Goal: Task Accomplishment & Management: Manage account settings

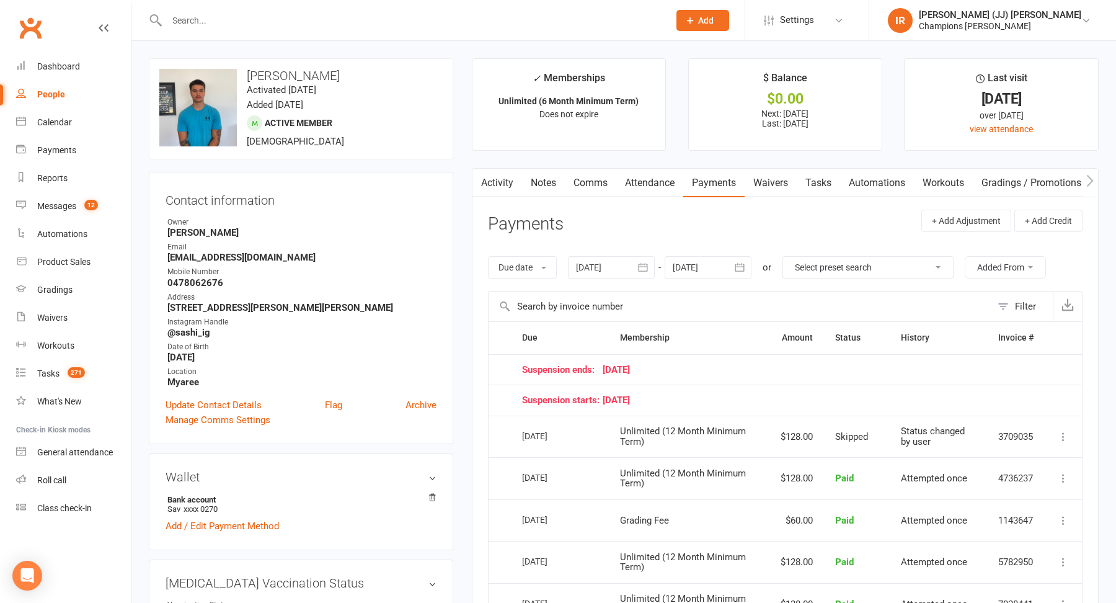
click at [345, 147] on div "upload photo change photo Sashi Shrestha Activated 23 January, 2023 Added 23 Ja…" at bounding box center [301, 108] width 304 height 101
click at [326, 22] on input "text" at bounding box center [411, 20] width 497 height 17
paste input "Isabel Spry"
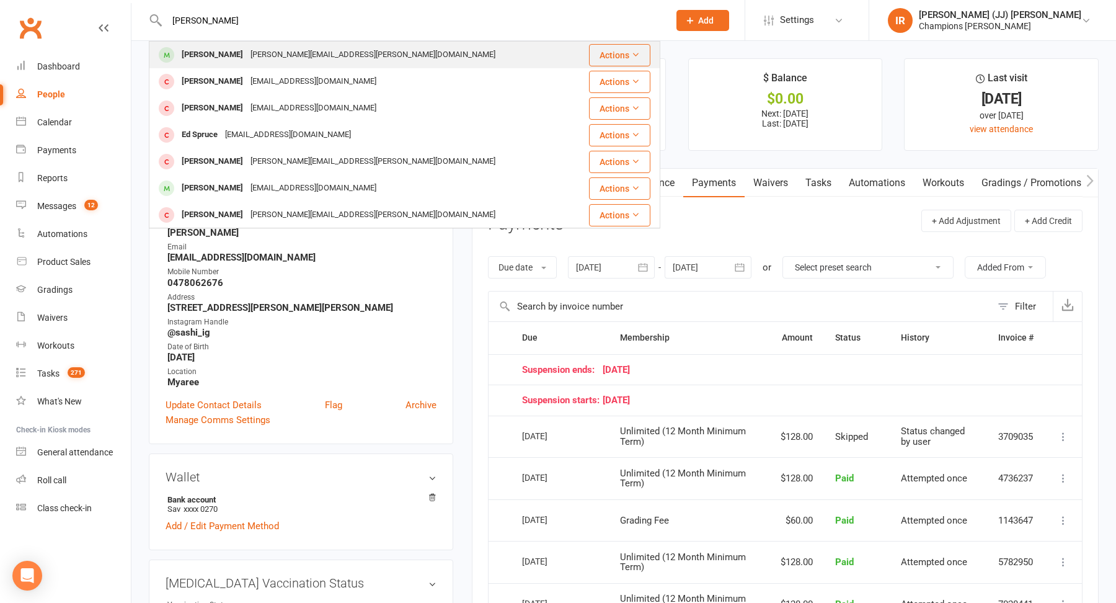
type input "Isabel Spry"
click at [328, 56] on div "Isabel Spry isabel.r.spry@gmail.com" at bounding box center [361, 54] width 423 height 25
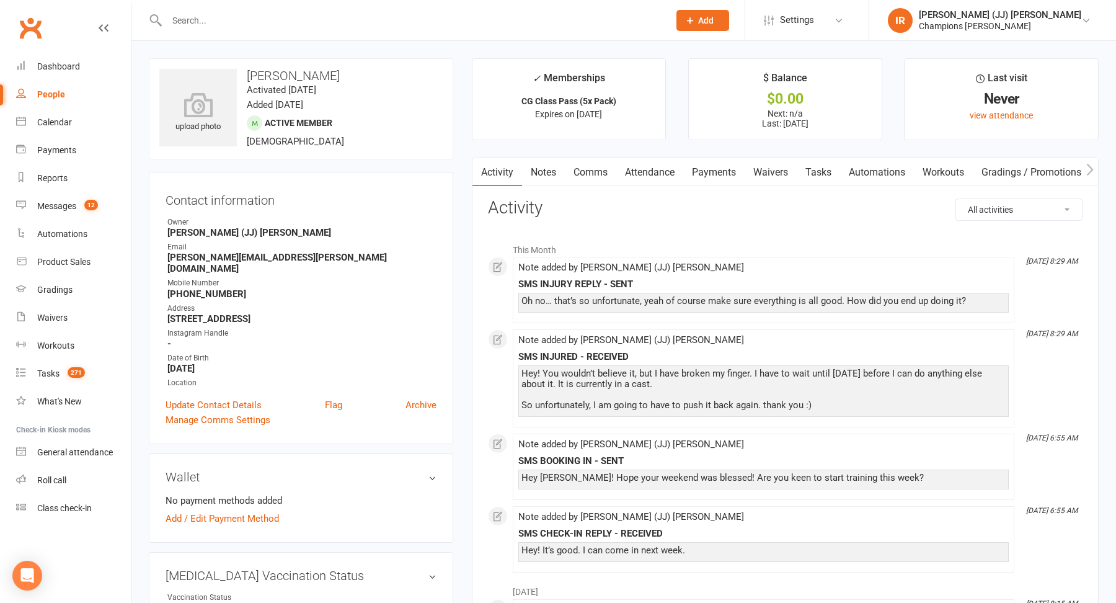
scroll to position [22, 0]
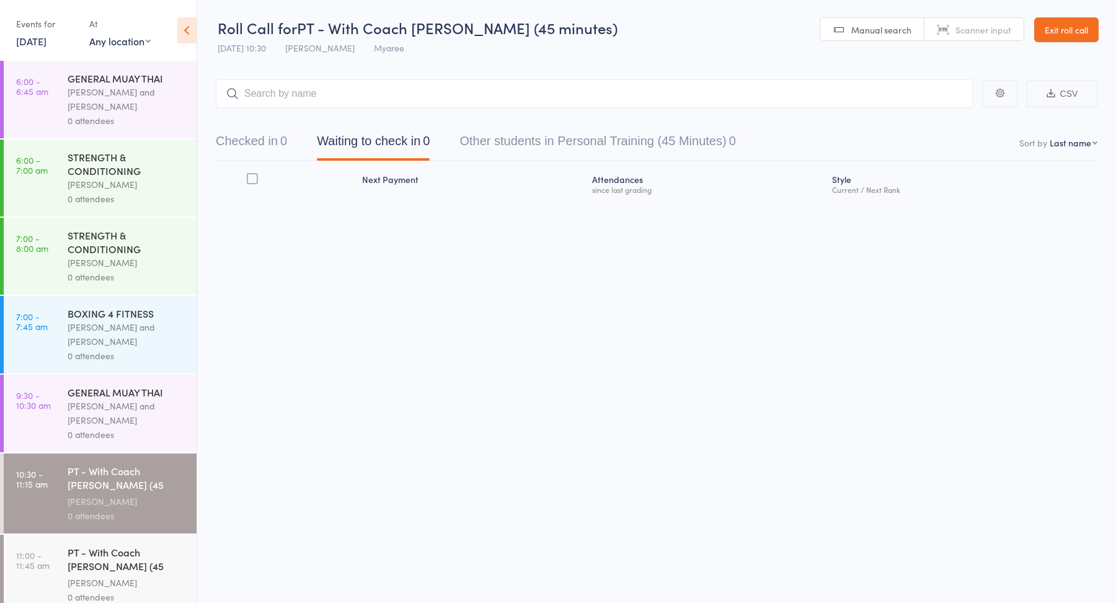
click at [45, 43] on link "[DATE]" at bounding box center [31, 41] width 30 height 14
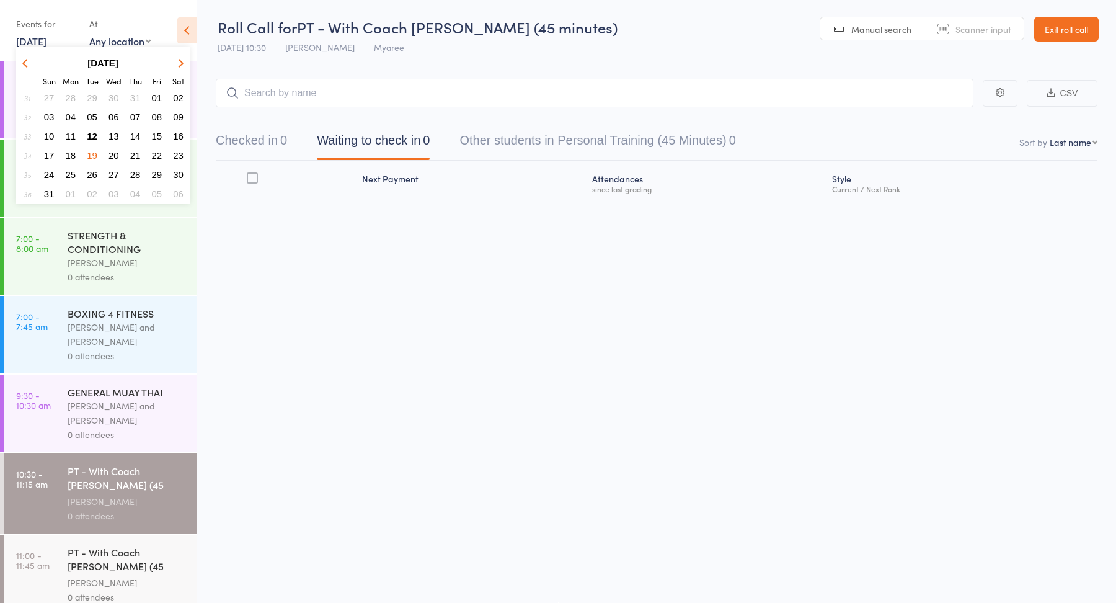
scroll to position [1, 0]
click at [90, 136] on span "12" at bounding box center [92, 136] width 11 height 11
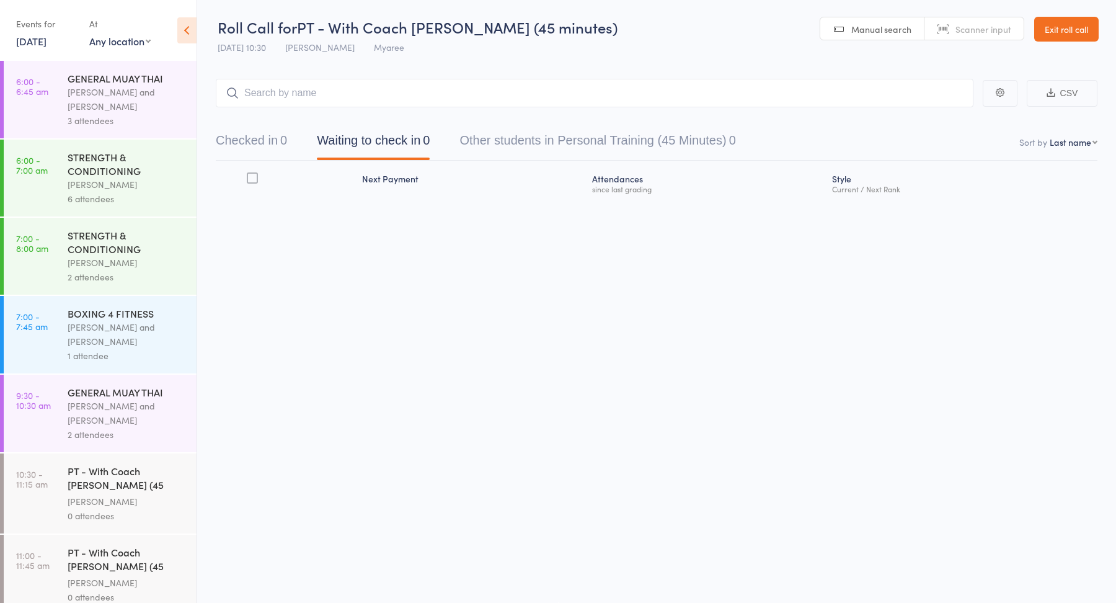
click at [76, 102] on div "[PERSON_NAME] and [PERSON_NAME]" at bounding box center [127, 99] width 118 height 29
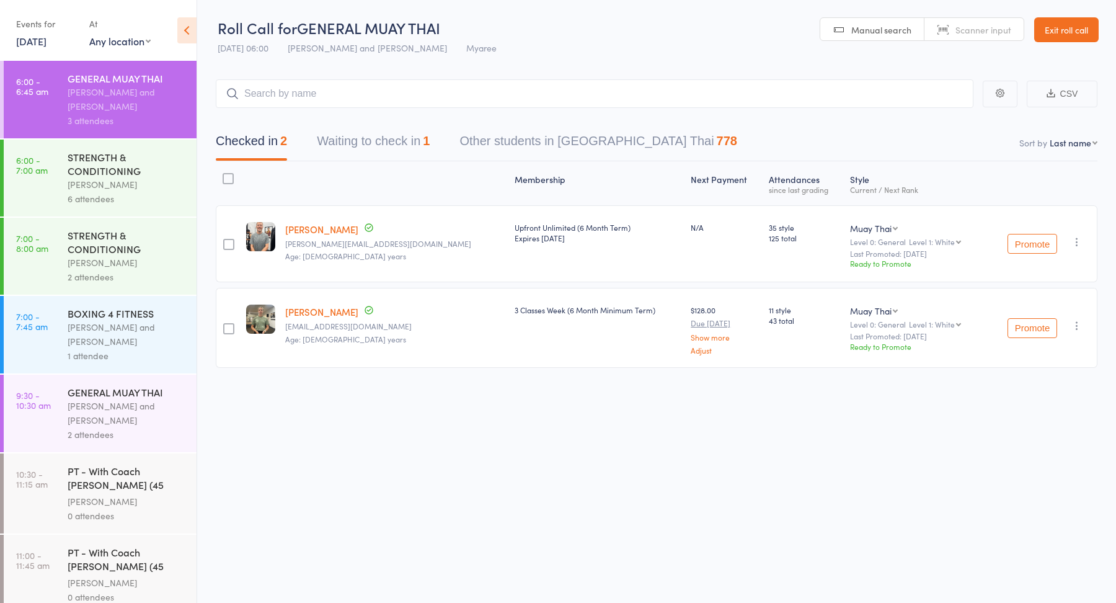
click at [39, 40] on link "12 Aug, 2025" at bounding box center [31, 41] width 30 height 14
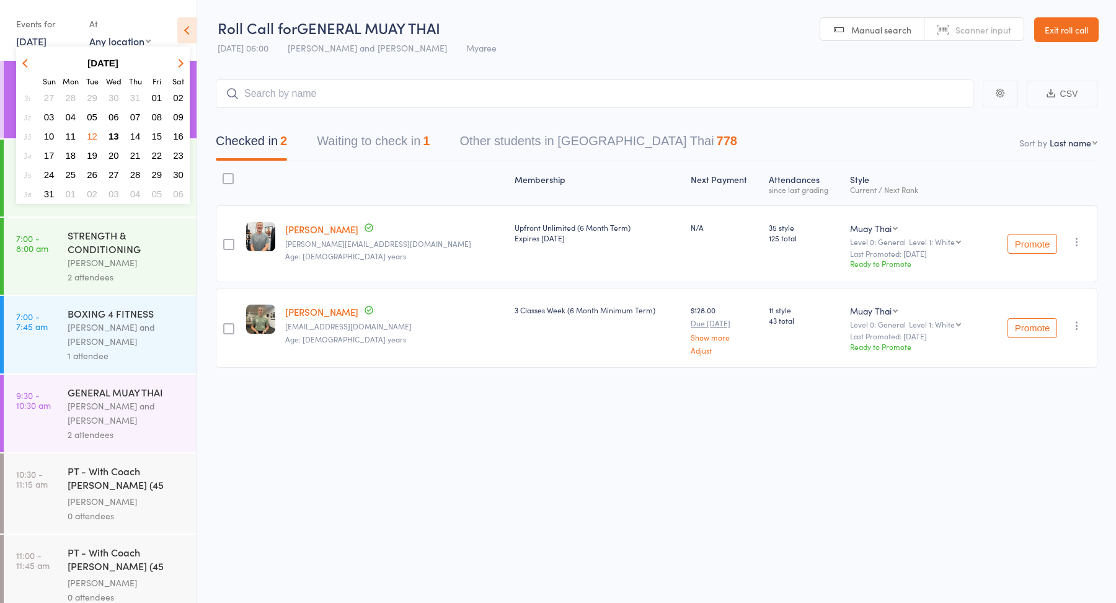
click at [112, 138] on span "13" at bounding box center [114, 136] width 11 height 11
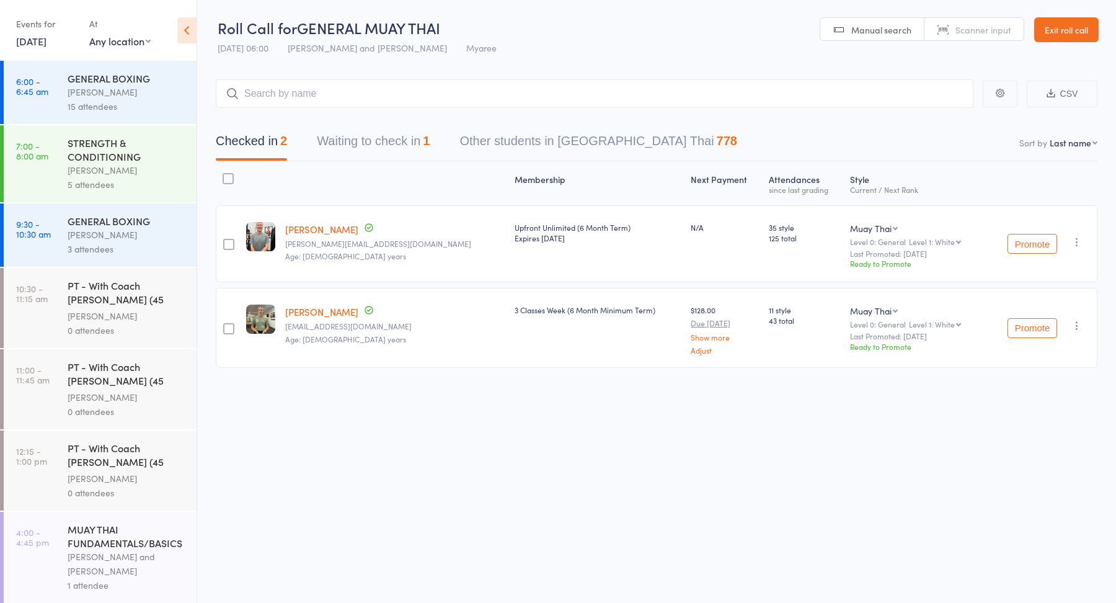
click at [358, 143] on button "Waiting to check in 1" at bounding box center [373, 144] width 113 height 33
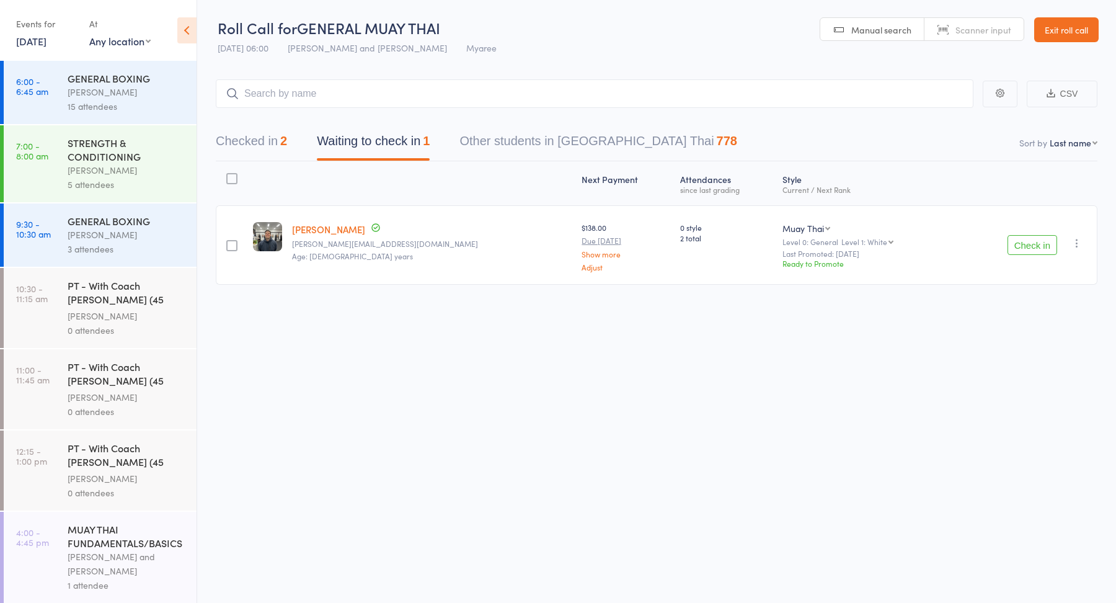
click at [1073, 244] on icon "button" at bounding box center [1077, 243] width 12 height 12
click at [1034, 381] on li "Mark absent" at bounding box center [1033, 384] width 102 height 17
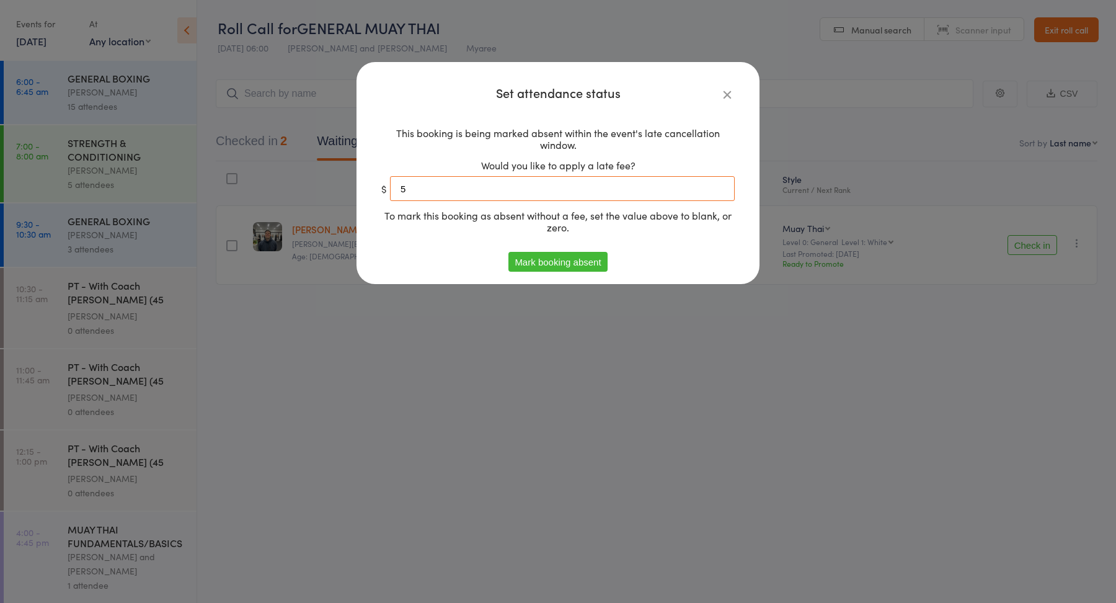
click at [569, 184] on input "5" at bounding box center [562, 188] width 345 height 25
type input "0"
click at [595, 270] on button "Mark booking absent" at bounding box center [557, 262] width 99 height 20
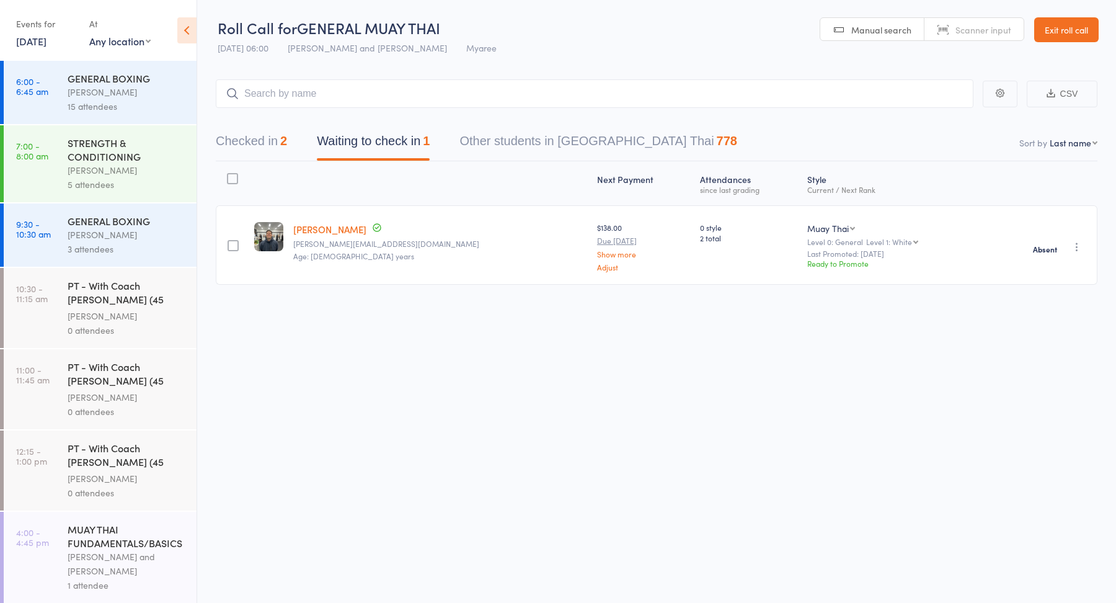
click at [110, 101] on div "15 attendees" at bounding box center [127, 106] width 118 height 14
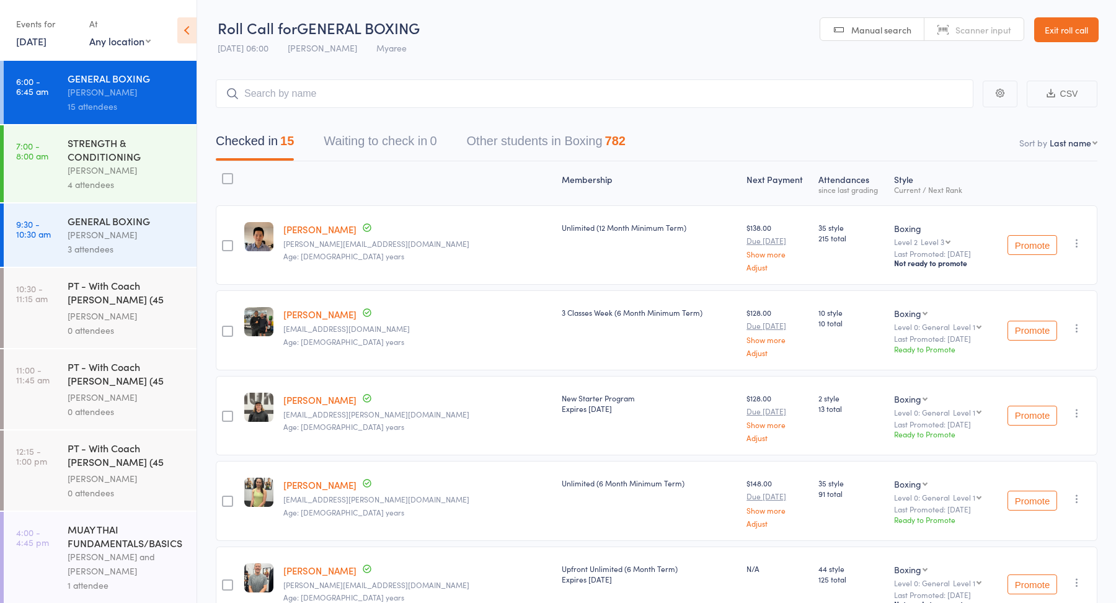
click at [397, 143] on button "Waiting to check in 0" at bounding box center [380, 144] width 113 height 33
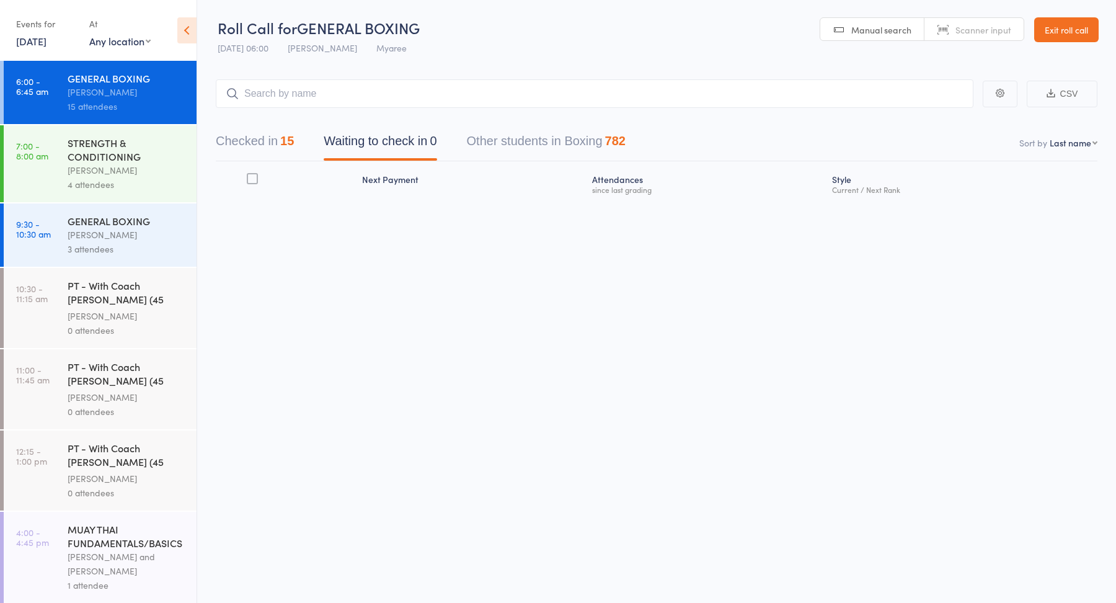
click at [285, 140] on div "15" at bounding box center [287, 141] width 14 height 14
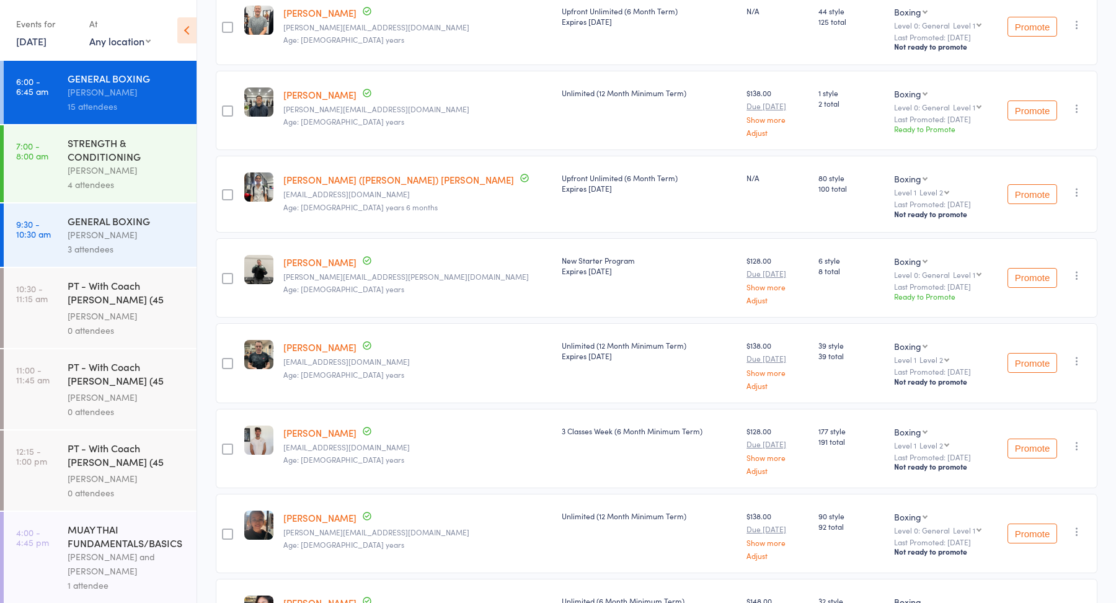
scroll to position [541, 0]
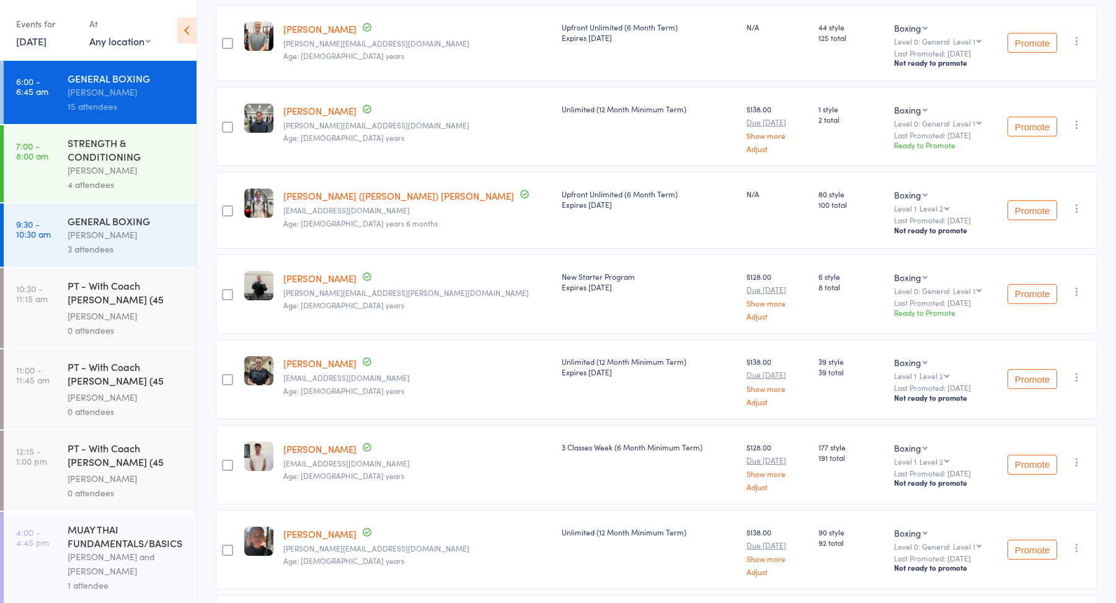
click at [1080, 285] on icon "button" at bounding box center [1077, 291] width 12 height 12
click at [1020, 425] on li "Mark absent" at bounding box center [1033, 432] width 102 height 17
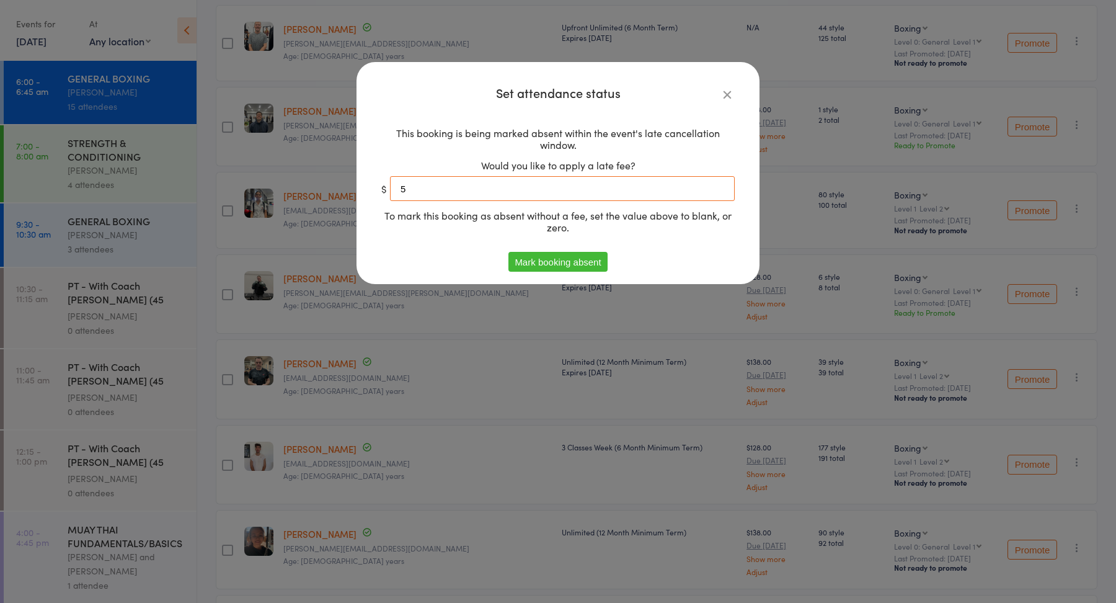
click at [565, 181] on input "5" at bounding box center [562, 188] width 345 height 25
type input "0"
click at [561, 264] on button "Mark booking absent" at bounding box center [557, 262] width 99 height 20
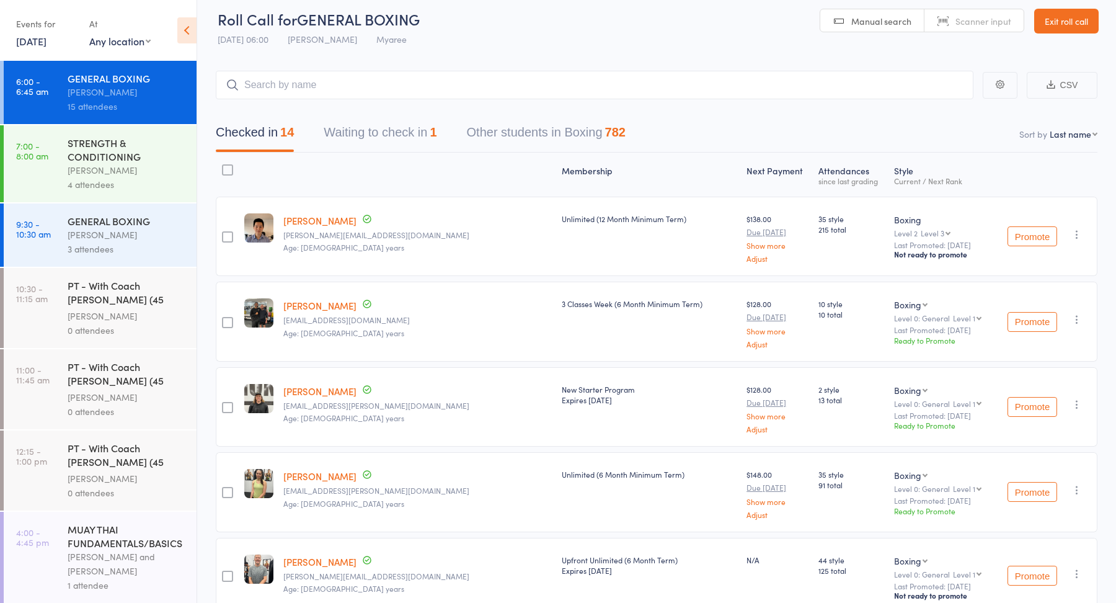
scroll to position [0, 0]
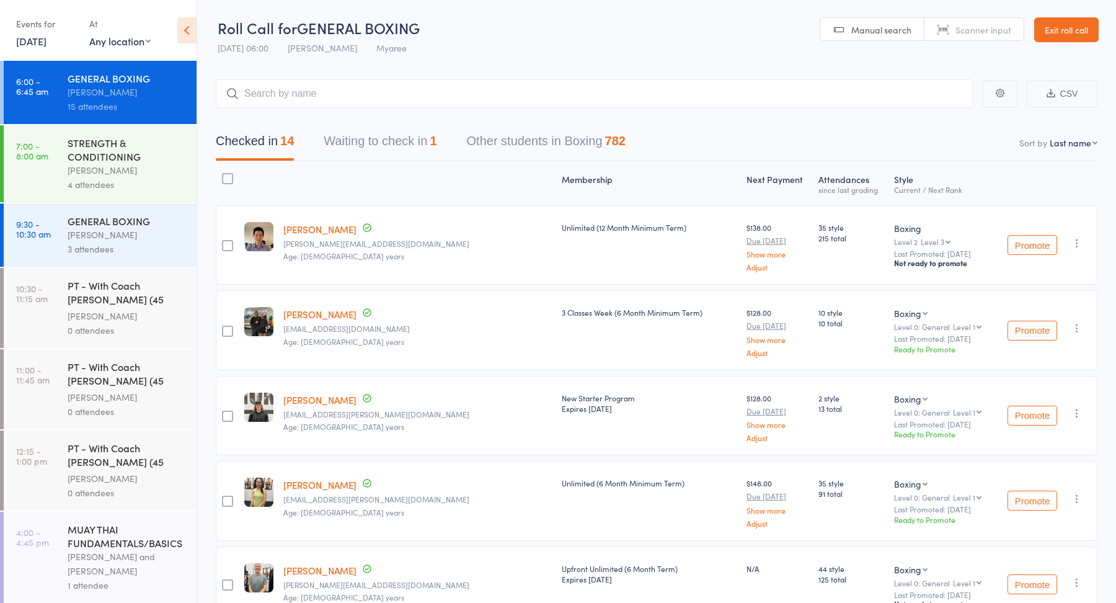
click at [407, 145] on button "Waiting to check in 1" at bounding box center [380, 144] width 113 height 33
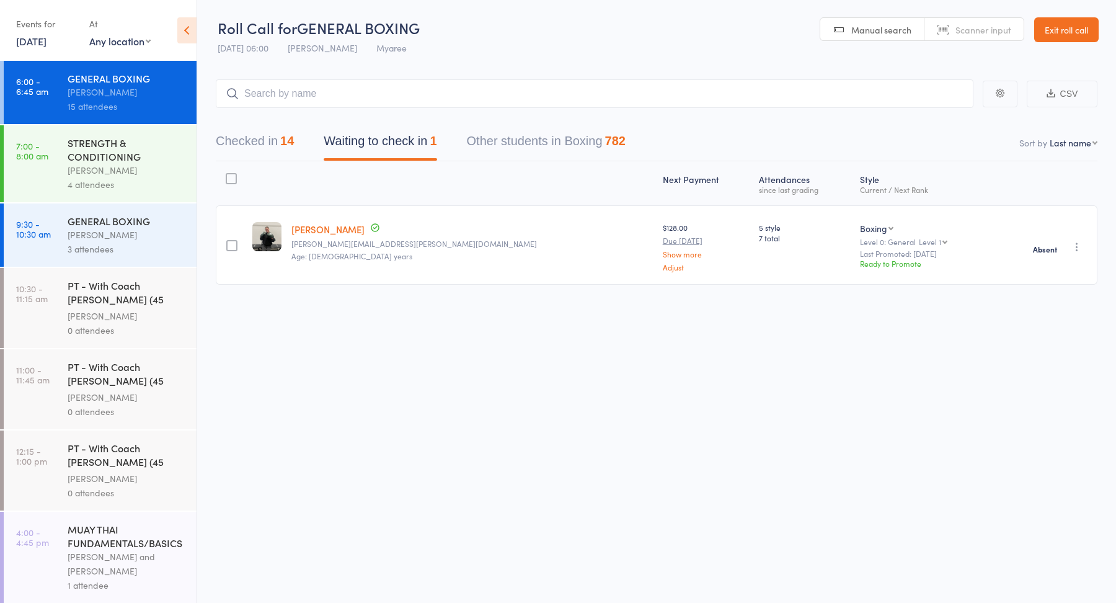
click at [256, 153] on button "Checked in 14" at bounding box center [255, 144] width 78 height 33
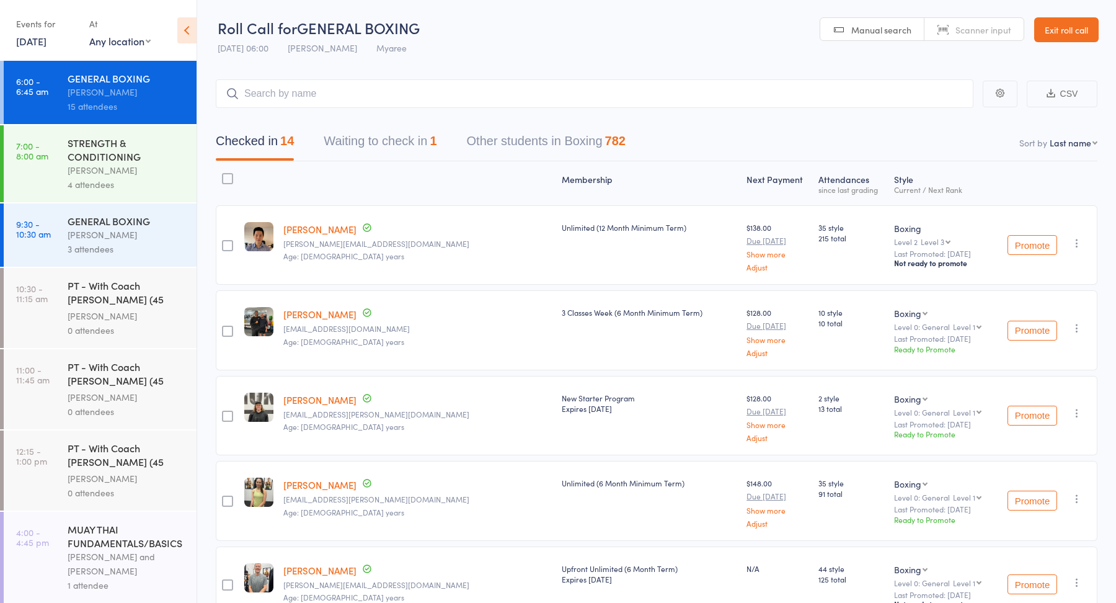
click at [127, 159] on div "STRENGTH & CONDITIONING" at bounding box center [127, 149] width 118 height 27
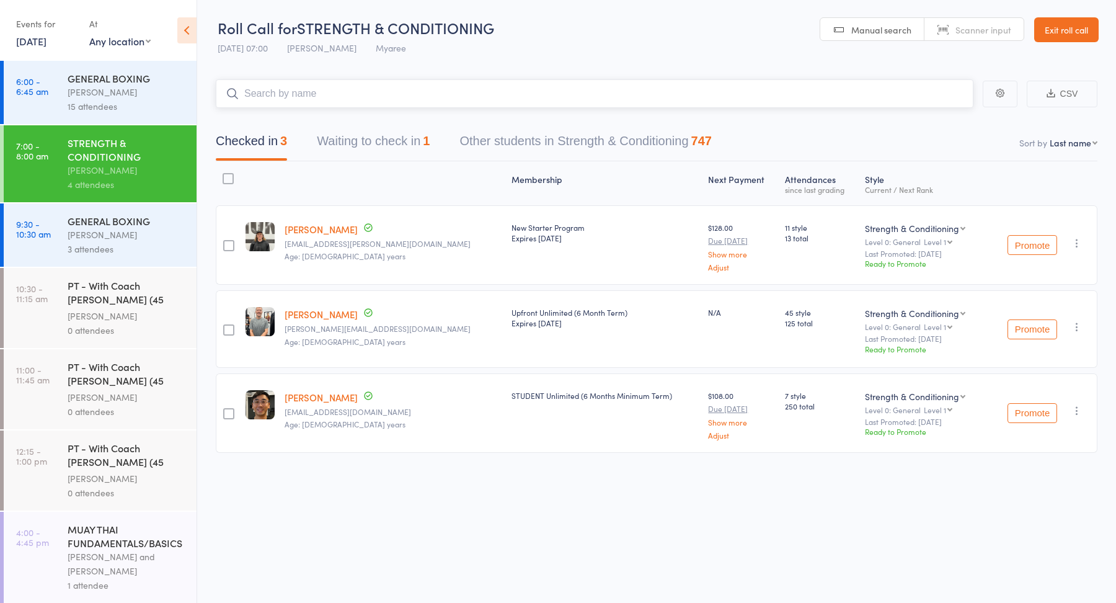
scroll to position [1, 0]
click at [170, 92] on div "Duran Singh" at bounding box center [127, 92] width 118 height 14
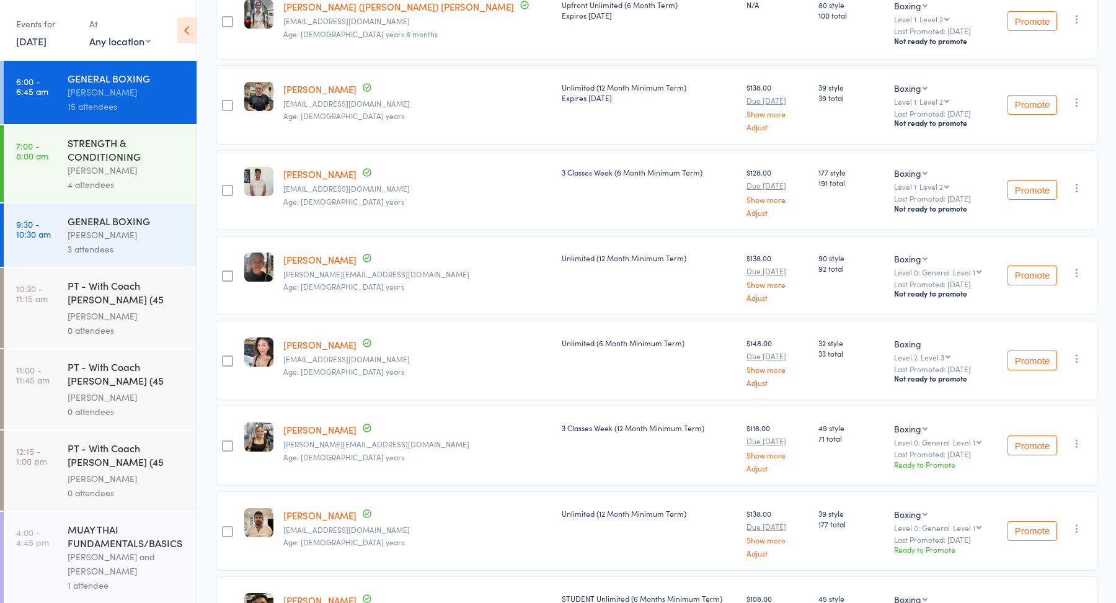
scroll to position [732, 0]
click at [152, 166] on div "Duran Singh" at bounding box center [127, 170] width 118 height 14
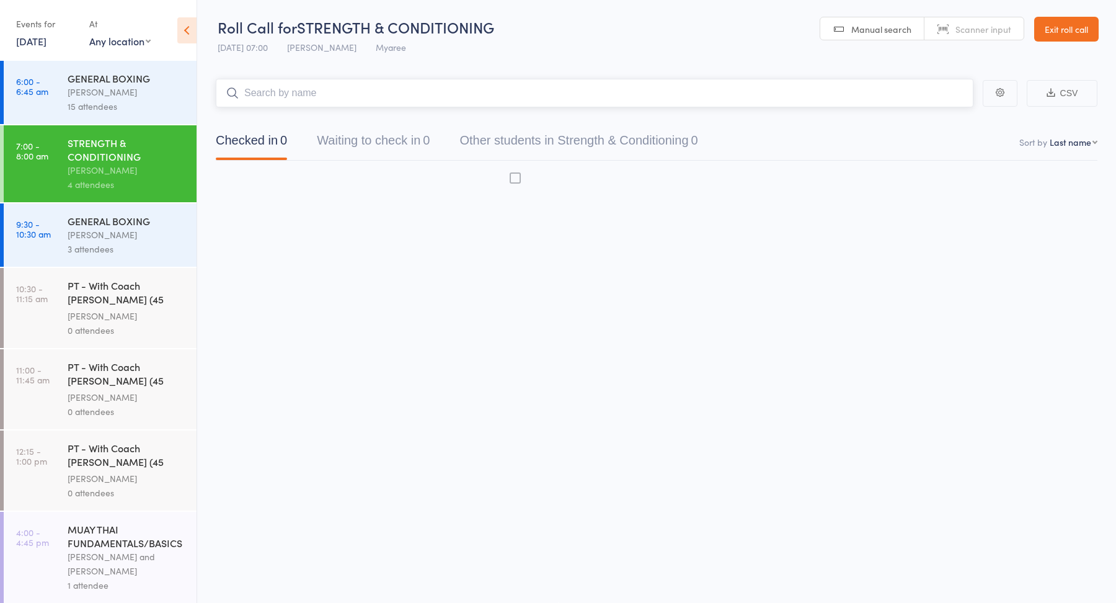
scroll to position [1, 0]
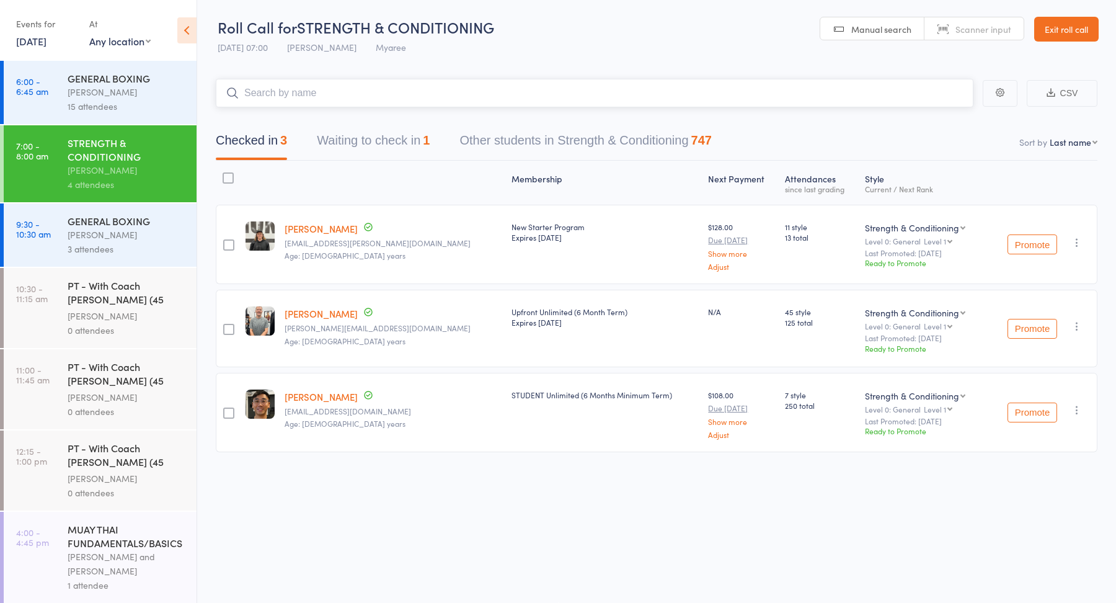
click at [394, 143] on button "Waiting to check in 1" at bounding box center [373, 143] width 113 height 33
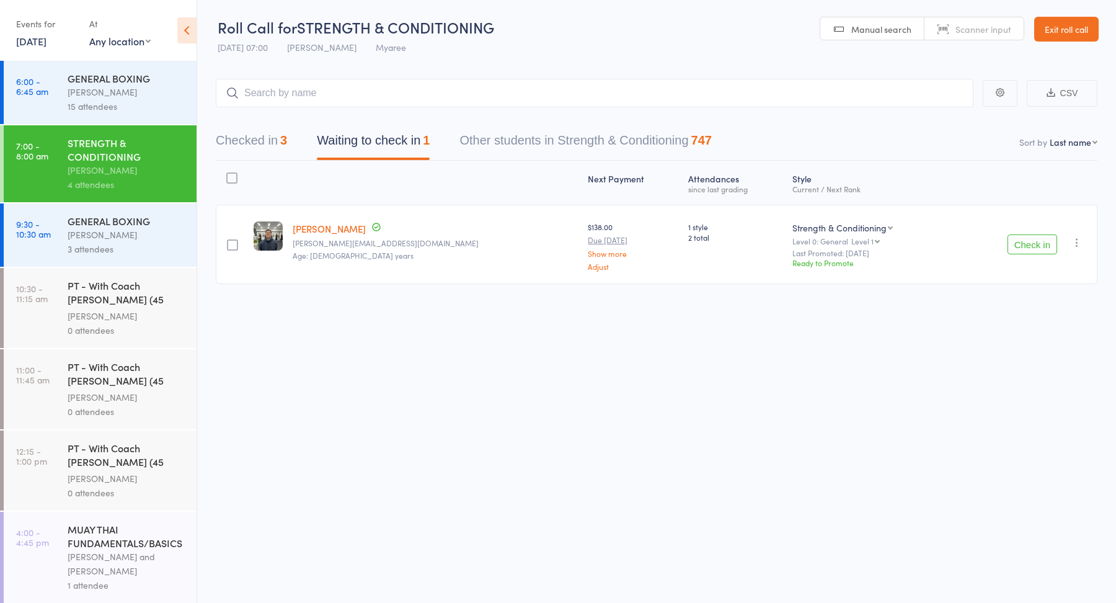
click at [1034, 248] on button "Check in" at bounding box center [1033, 244] width 50 height 20
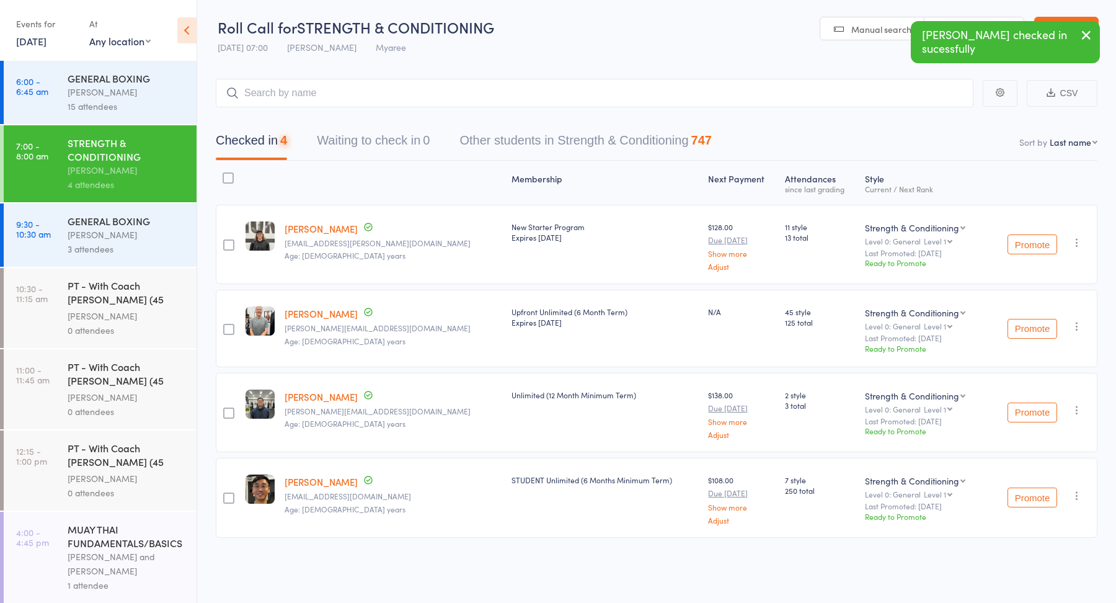
click at [258, 144] on button "Checked in 4" at bounding box center [251, 143] width 71 height 33
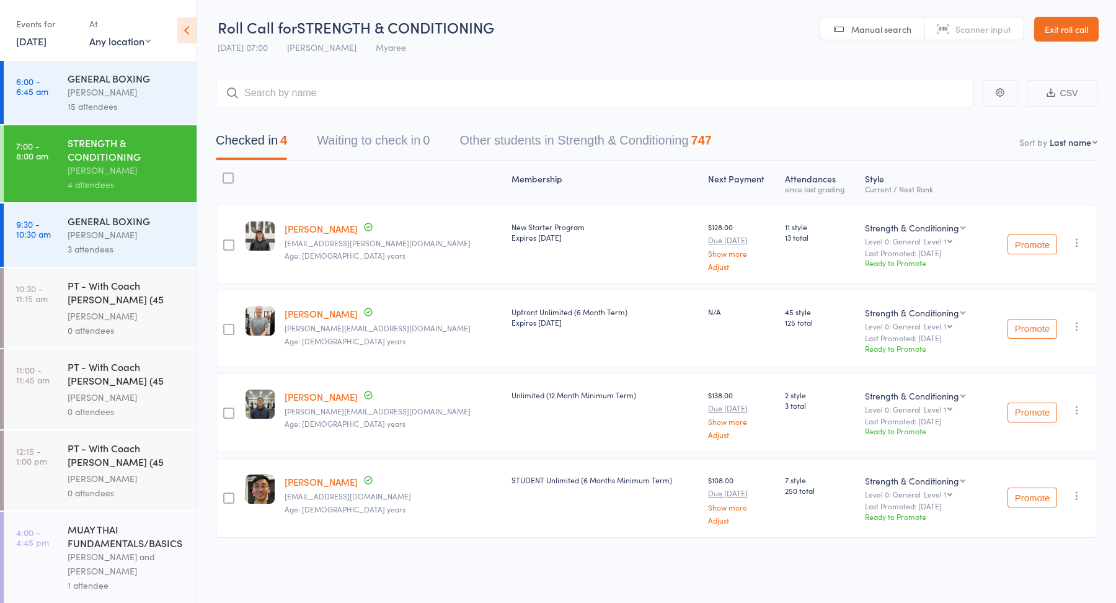
click at [370, 144] on button "Waiting to check in 0" at bounding box center [373, 143] width 113 height 33
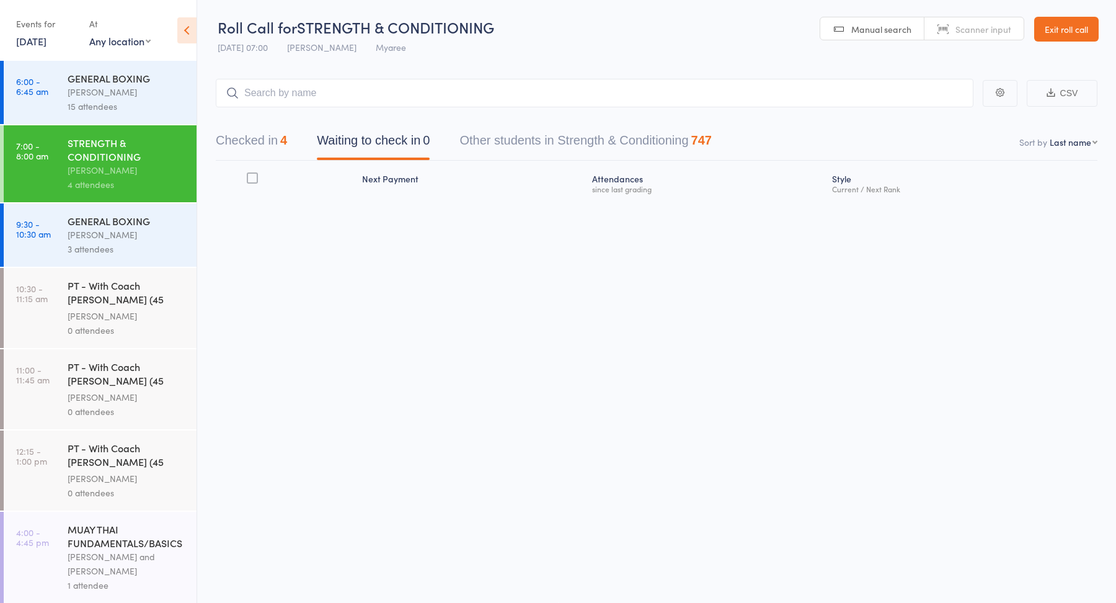
click at [278, 136] on button "Checked in 4" at bounding box center [251, 143] width 71 height 33
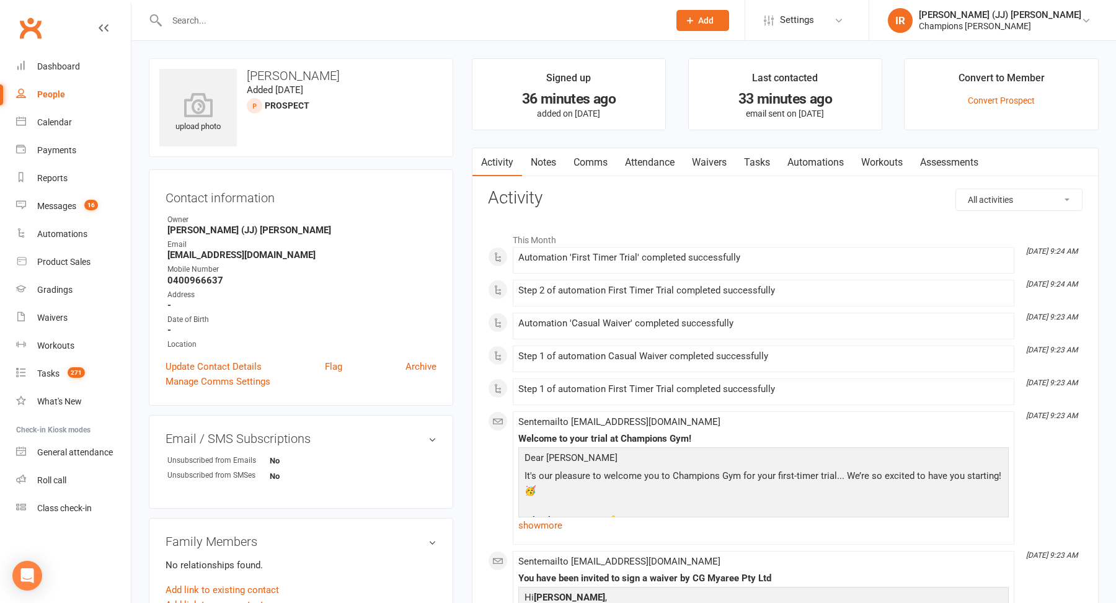
click at [280, 75] on h3 "levi mcmullen" at bounding box center [300, 76] width 283 height 14
copy h3 "levi mcmullen"
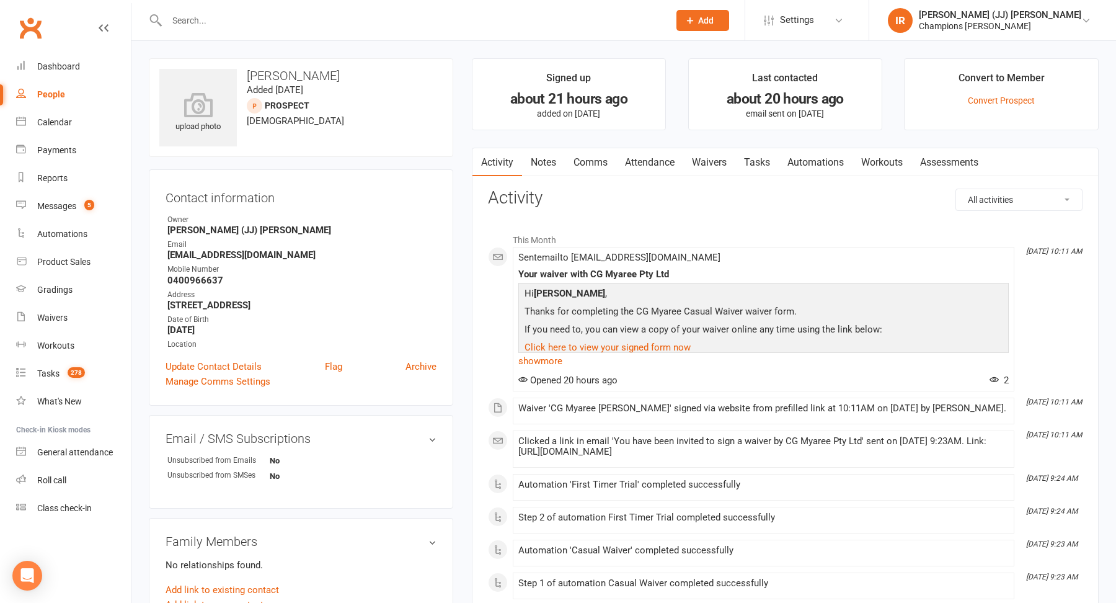
click at [665, 160] on link "Attendance" at bounding box center [649, 162] width 67 height 29
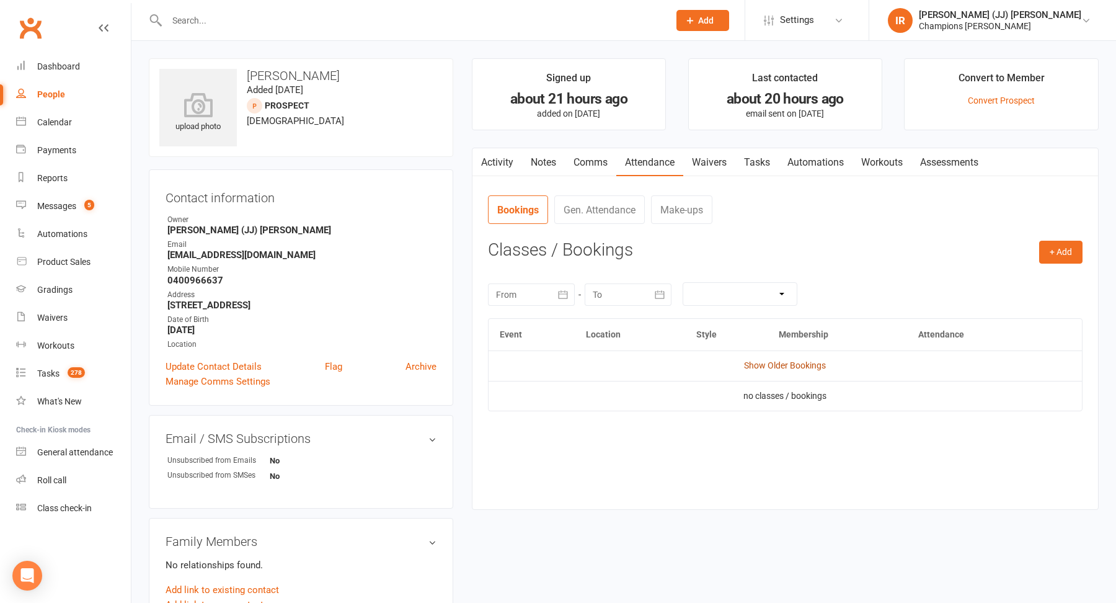
click at [789, 363] on link "Show Older Bookings" at bounding box center [785, 365] width 82 height 10
click at [724, 171] on link "Waivers" at bounding box center [709, 162] width 52 height 29
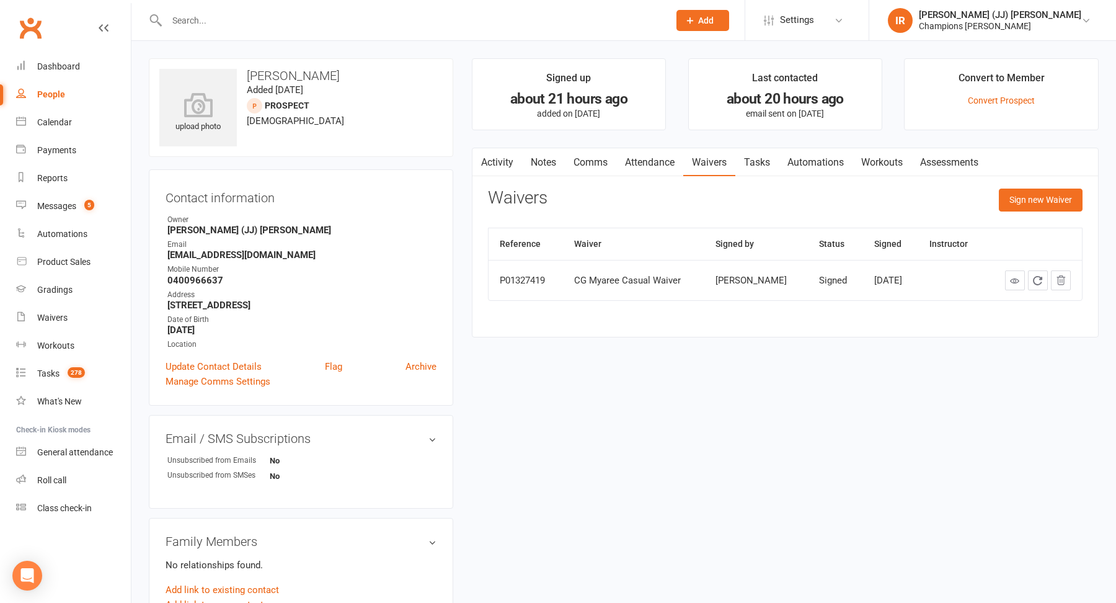
click at [771, 163] on link "Tasks" at bounding box center [756, 162] width 43 height 29
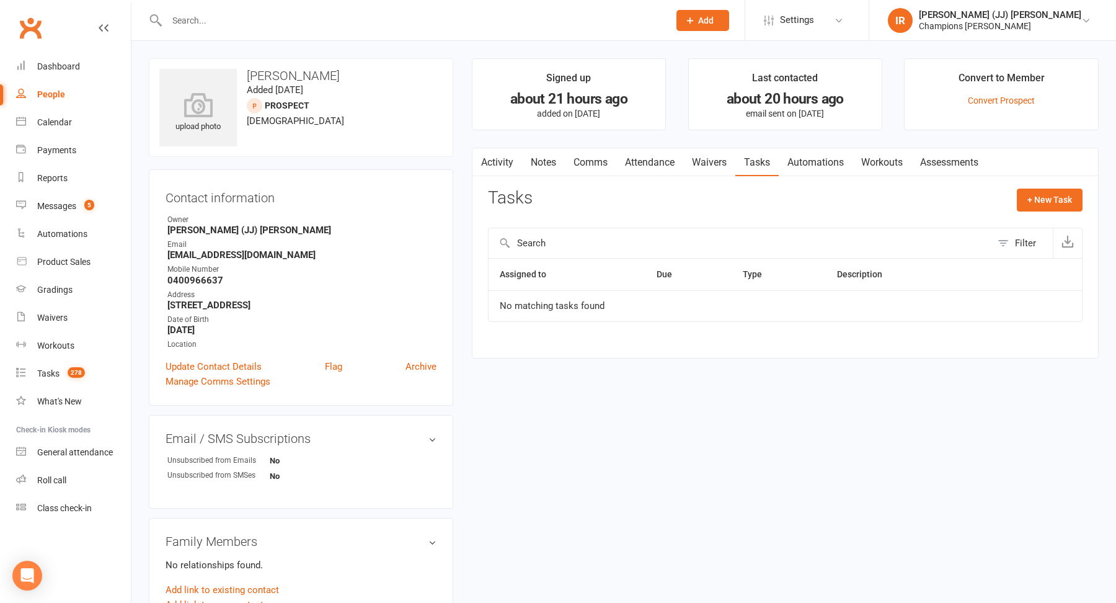
click at [511, 166] on link "Activity" at bounding box center [497, 162] width 50 height 29
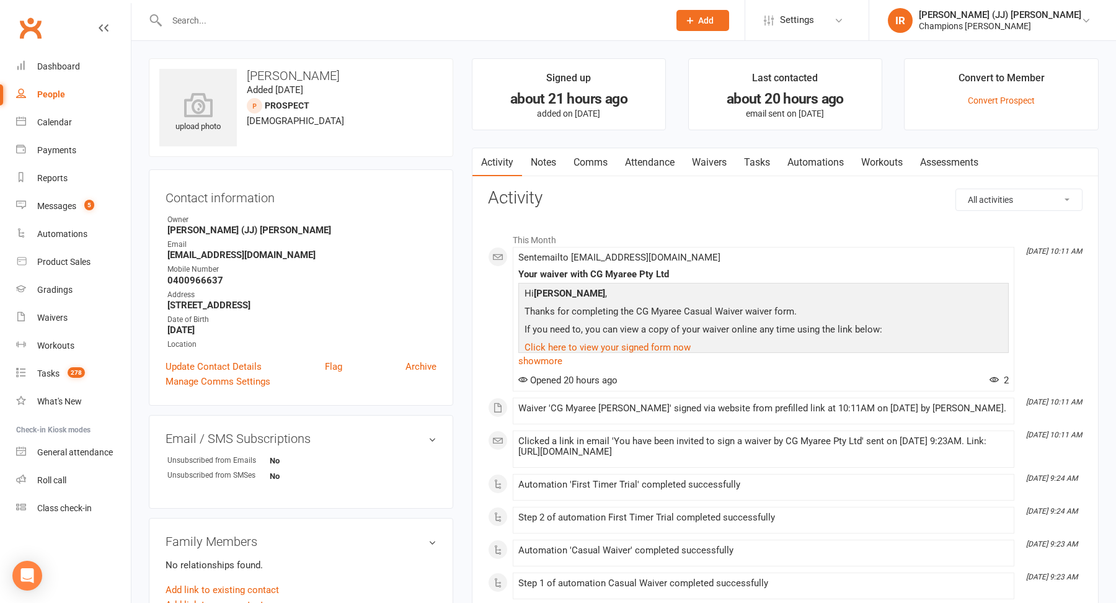
click at [365, 144] on div "upload photo levi mcmullen Added 12 August, 2025 prospect 33 years old" at bounding box center [301, 107] width 304 height 99
click at [229, 365] on link "Update Contact Details" at bounding box center [214, 366] width 96 height 15
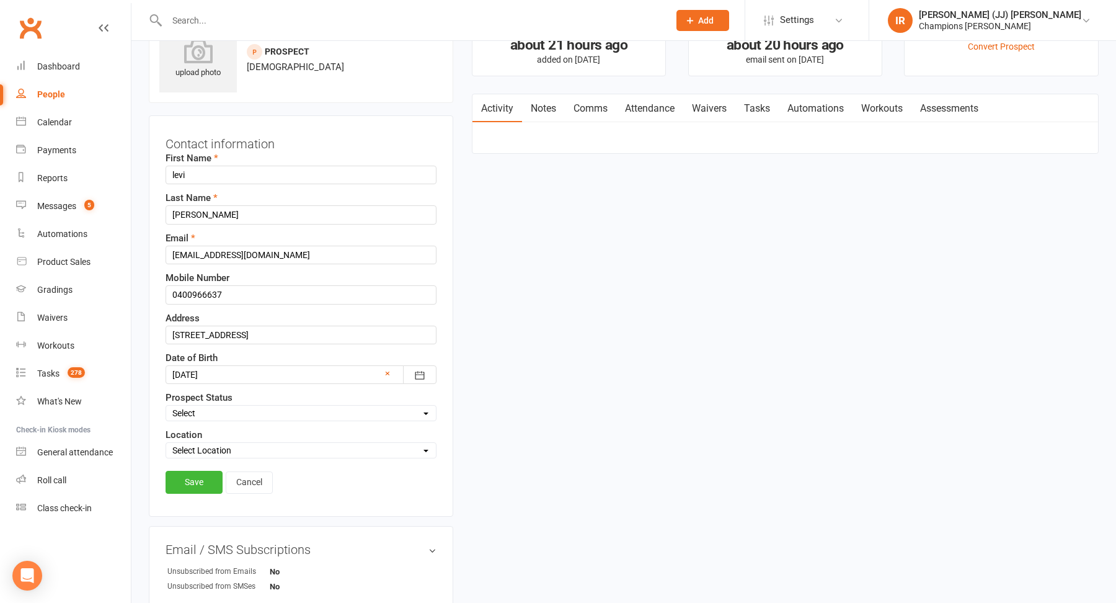
scroll to position [58, 0]
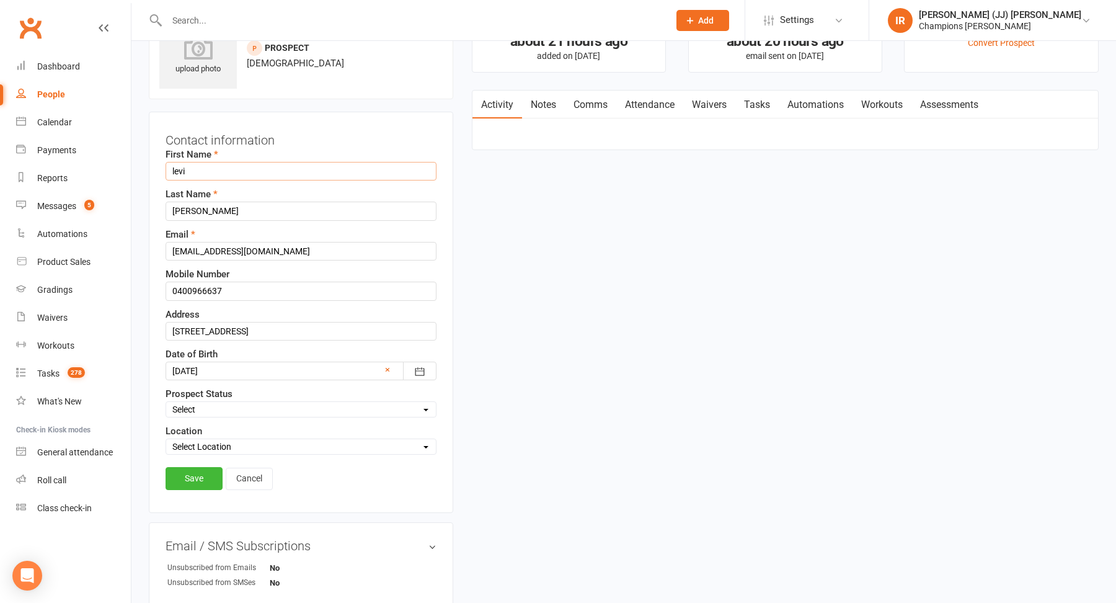
click at [198, 173] on input "levi" at bounding box center [301, 171] width 271 height 19
paste input "[PERSON_NAME]"
click at [210, 172] on input "[PERSON_NAME]" at bounding box center [301, 171] width 271 height 19
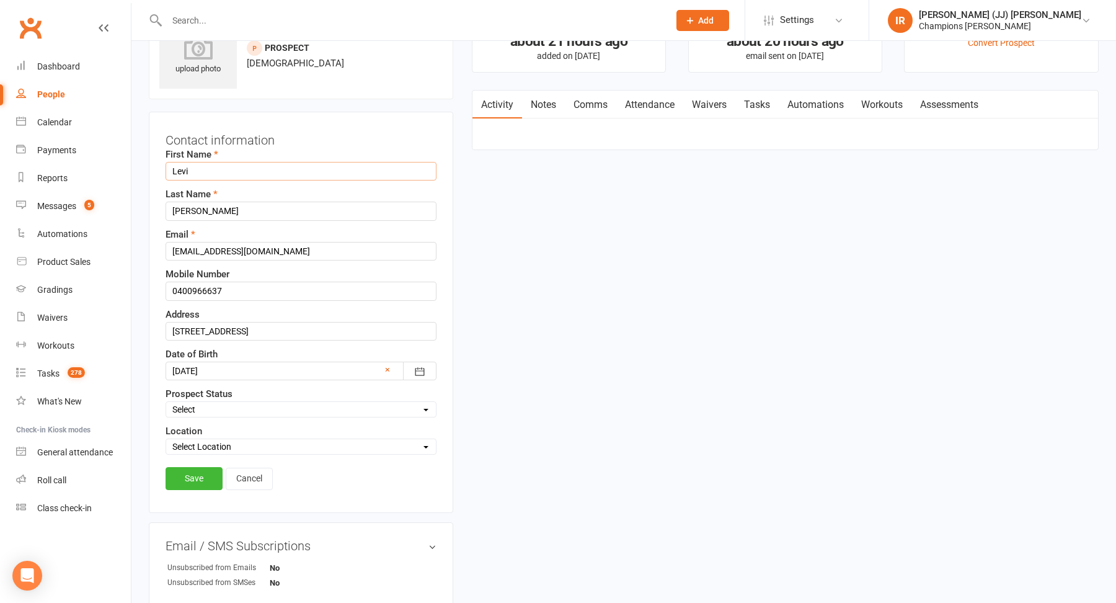
type input "Levi"
click at [184, 211] on input "mcmullen" at bounding box center [301, 211] width 271 height 19
paste input "M"
type input "Mcmullen"
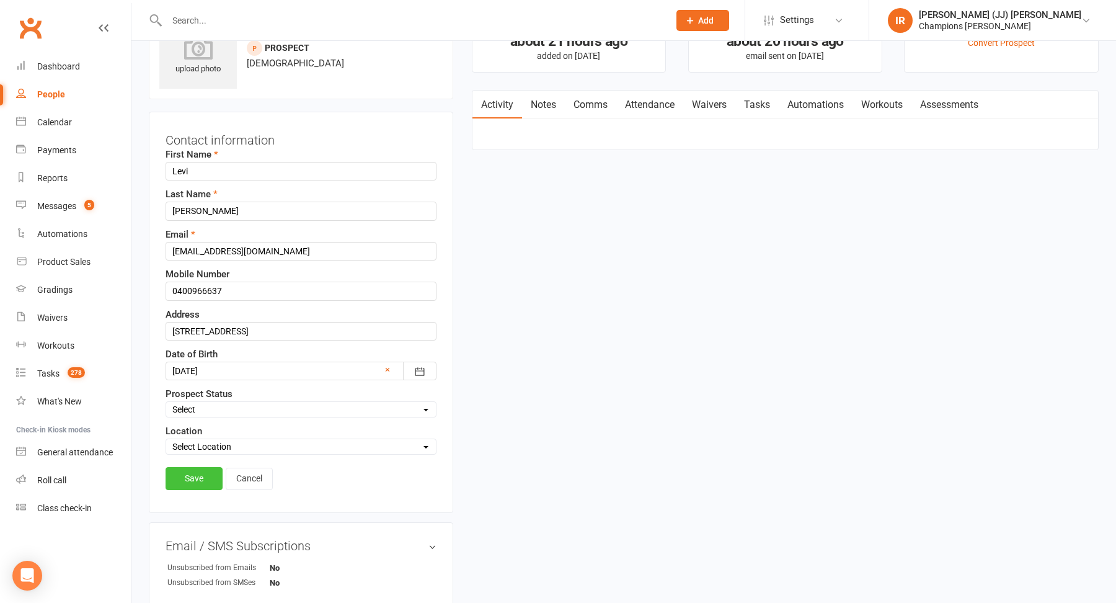
click at [186, 476] on link "Save" at bounding box center [194, 478] width 57 height 22
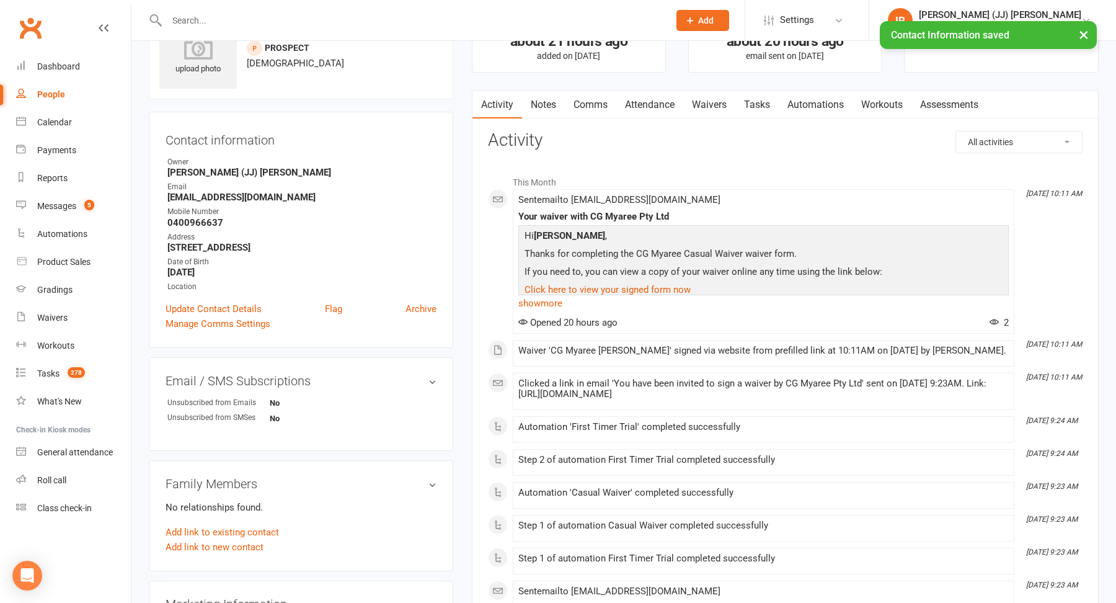
scroll to position [0, 0]
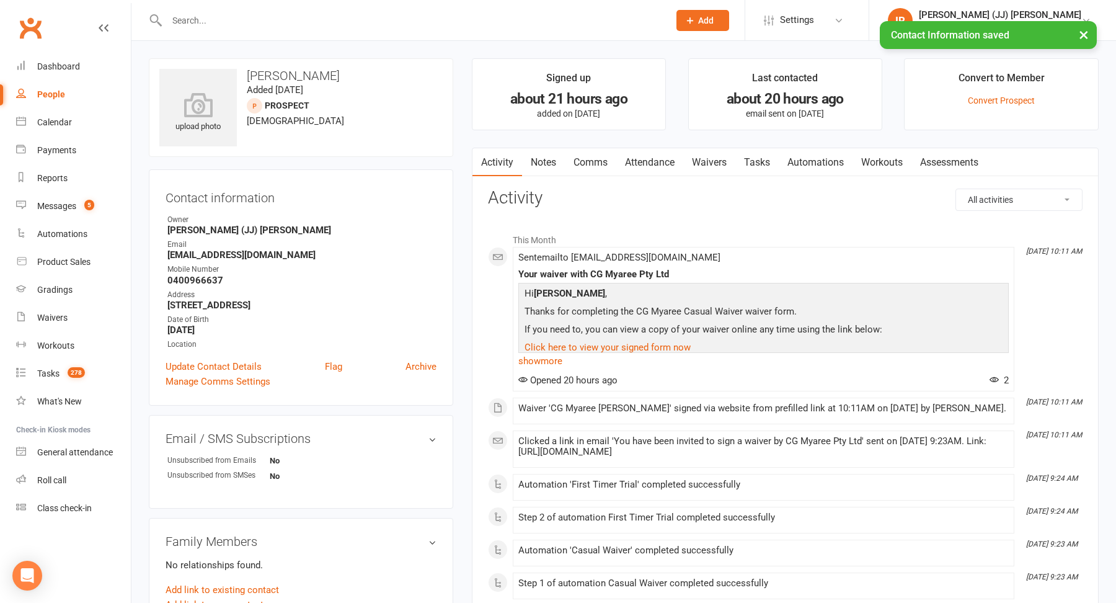
click at [281, 70] on h3 "Levi Mcmullen" at bounding box center [300, 76] width 283 height 14
copy h3 "Levi Mcmullen"
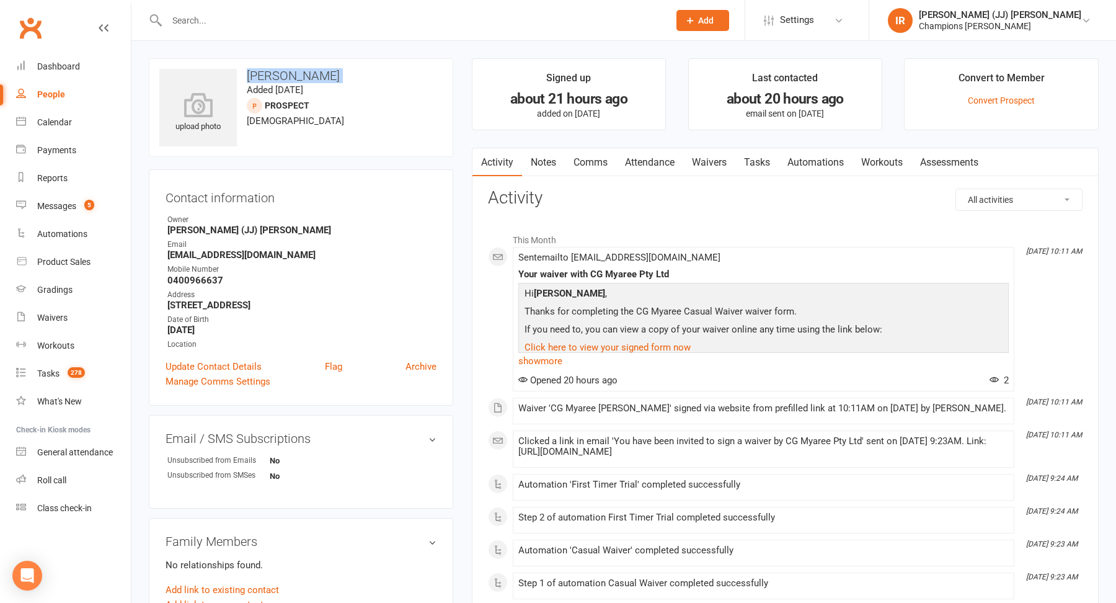
click at [275, 74] on h3 "Levi Mcmullen" at bounding box center [300, 76] width 283 height 14
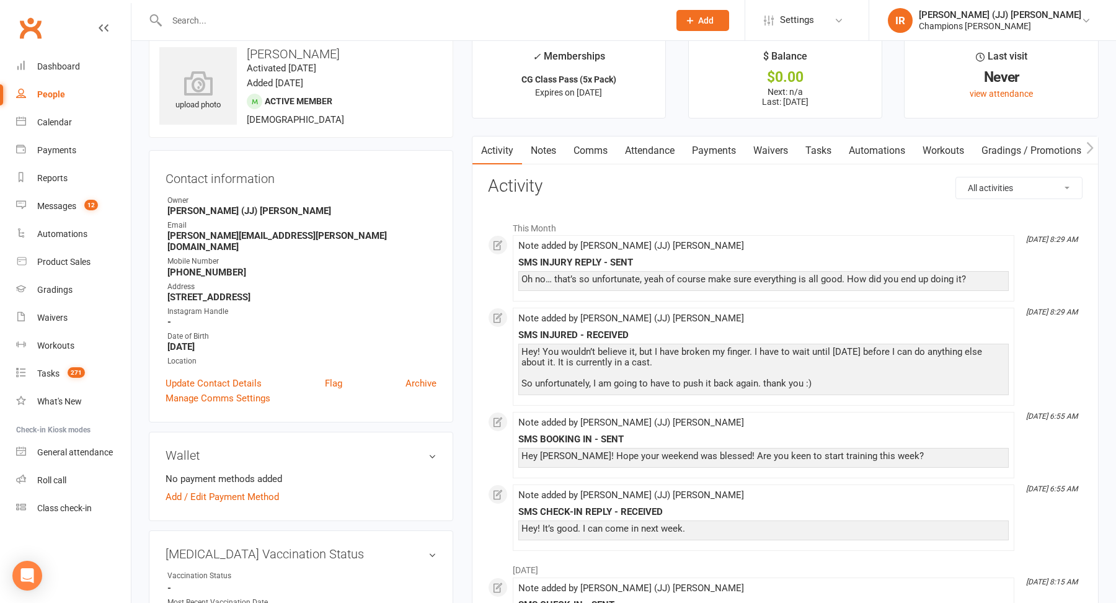
scroll to position [22, 0]
click at [376, 19] on input "text" at bounding box center [411, 20] width 497 height 17
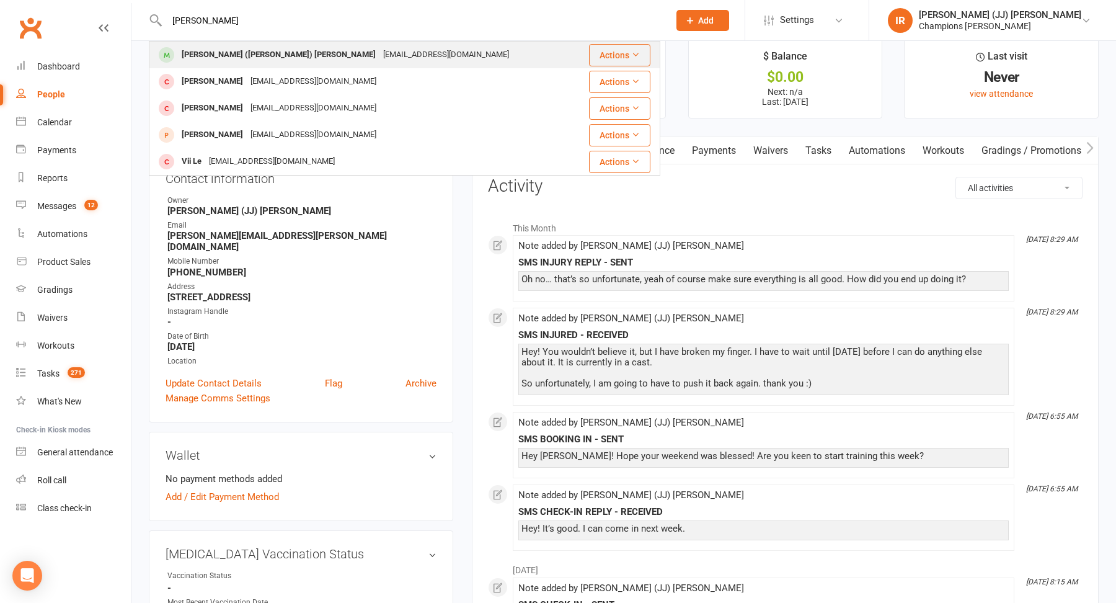
type input "leila"
click at [379, 54] on div "leilaloola09@gmail.com" at bounding box center [445, 55] width 133 height 18
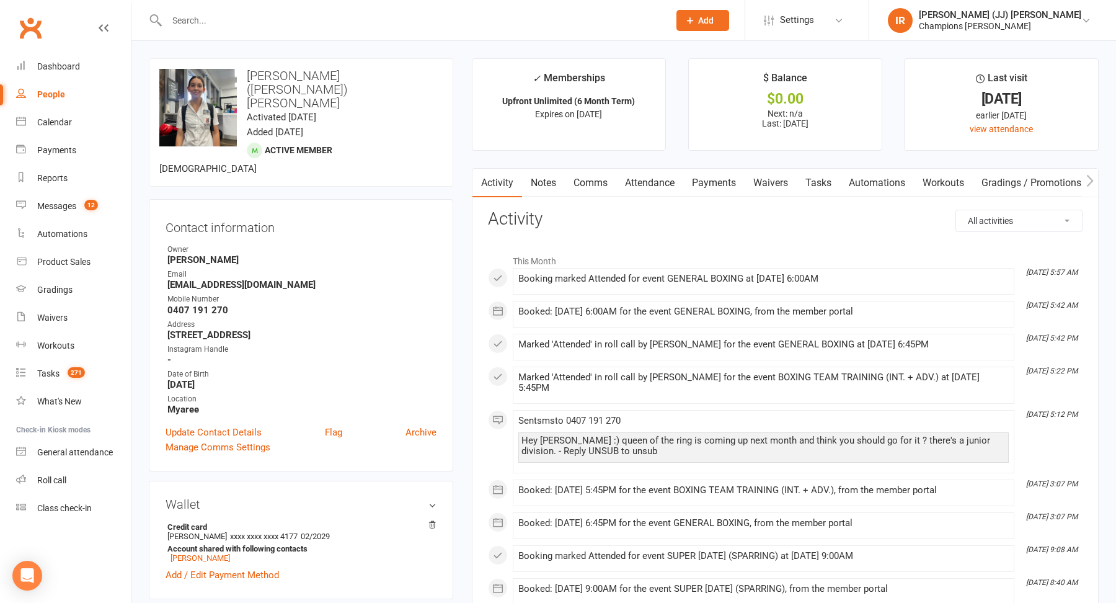
click at [729, 18] on button "Add" at bounding box center [702, 20] width 53 height 21
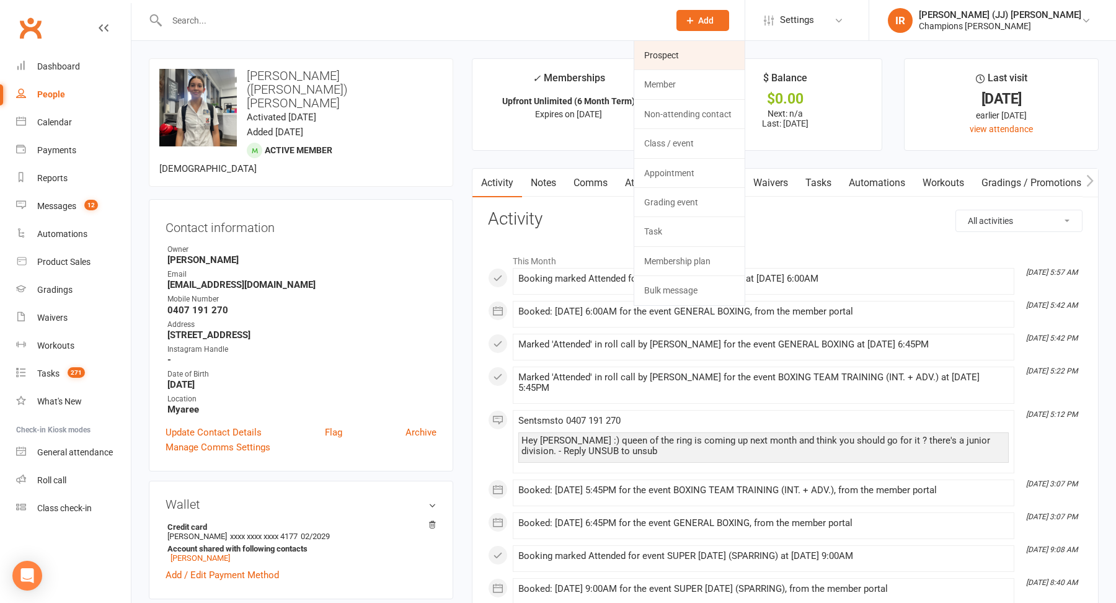
click at [745, 60] on link "Prospect" at bounding box center [689, 55] width 110 height 29
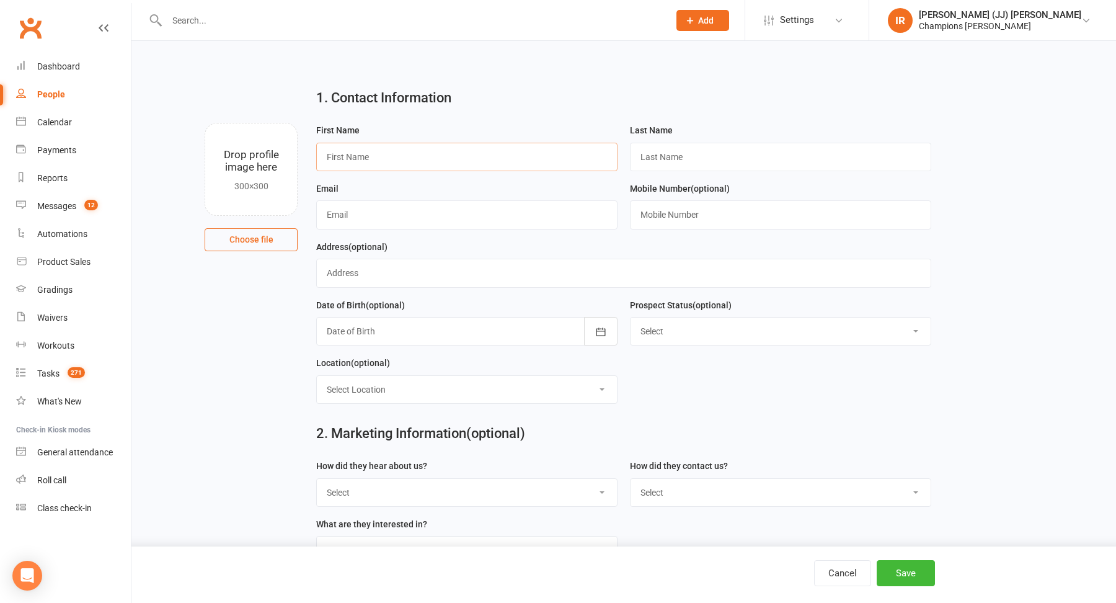
click at [472, 165] on input "text" at bounding box center [466, 157] width 301 height 29
type input "Tanya"
click at [700, 151] on input "text" at bounding box center [780, 157] width 301 height 29
type input "Montgomery"
click at [530, 216] on input "text" at bounding box center [466, 214] width 301 height 29
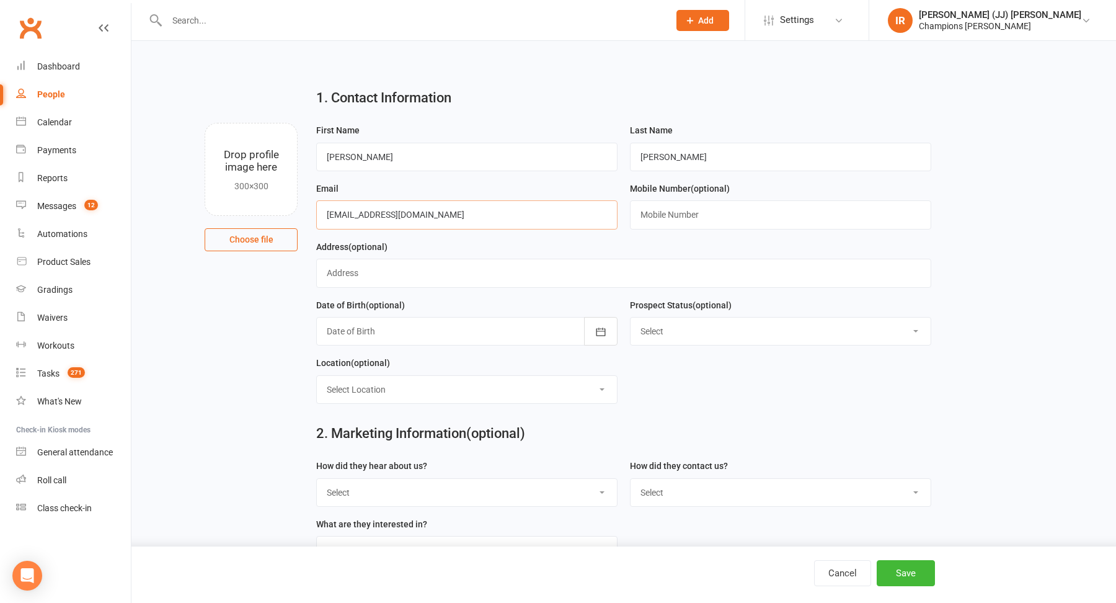
type input "montys06@gmail.com"
click at [910, 575] on button "Save" at bounding box center [906, 573] width 58 height 26
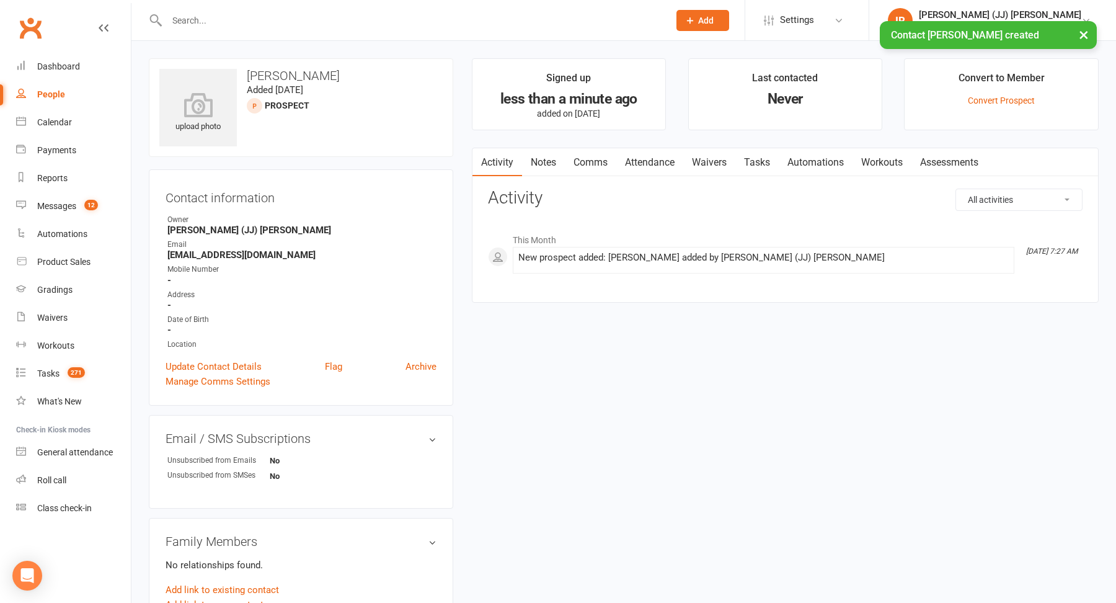
click at [554, 162] on link "Notes" at bounding box center [543, 162] width 43 height 29
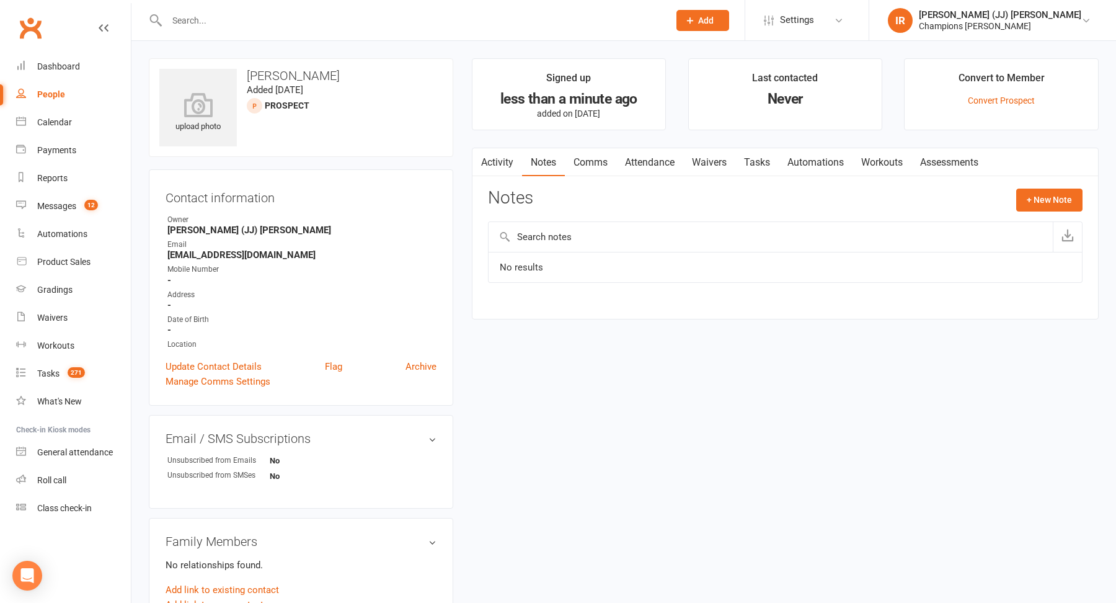
click at [719, 161] on link "Waivers" at bounding box center [709, 162] width 52 height 29
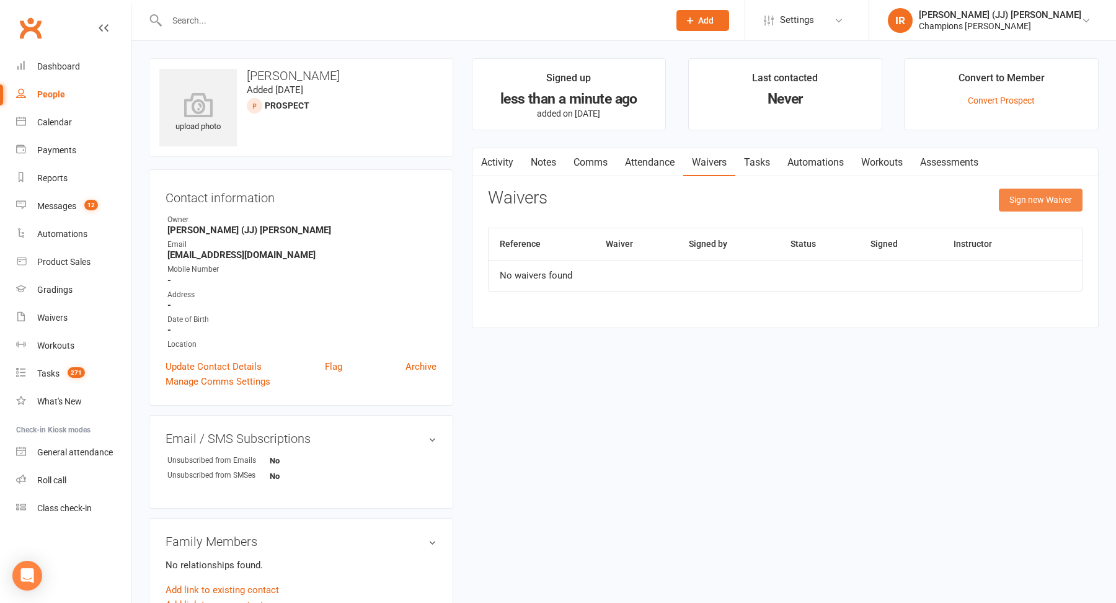
click at [1013, 199] on button "Sign new Waiver" at bounding box center [1041, 199] width 84 height 22
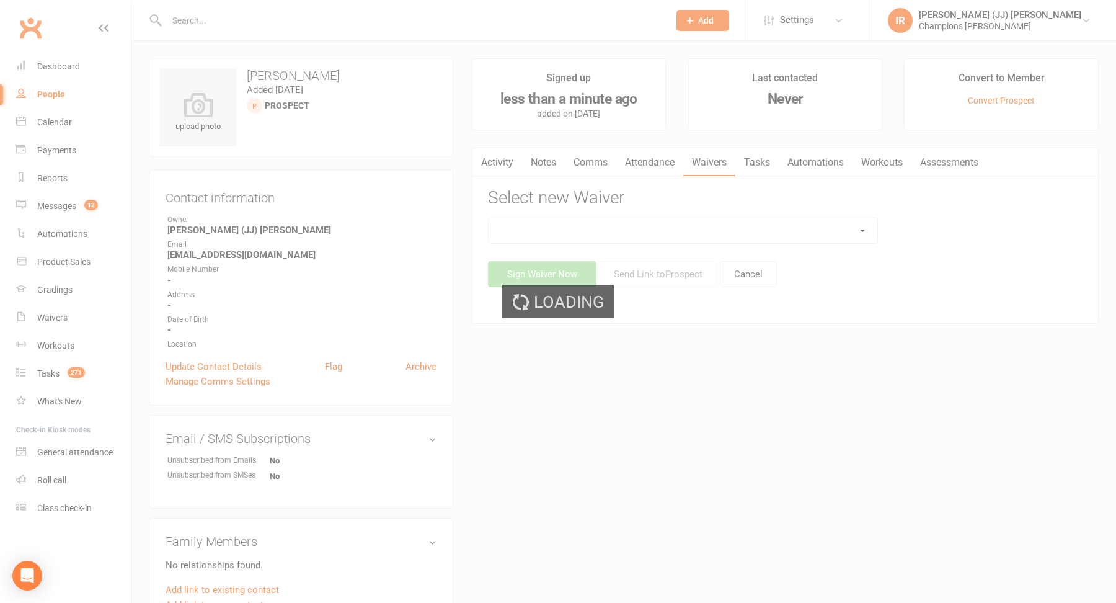
click at [780, 224] on div "Loading" at bounding box center [558, 301] width 1116 height 603
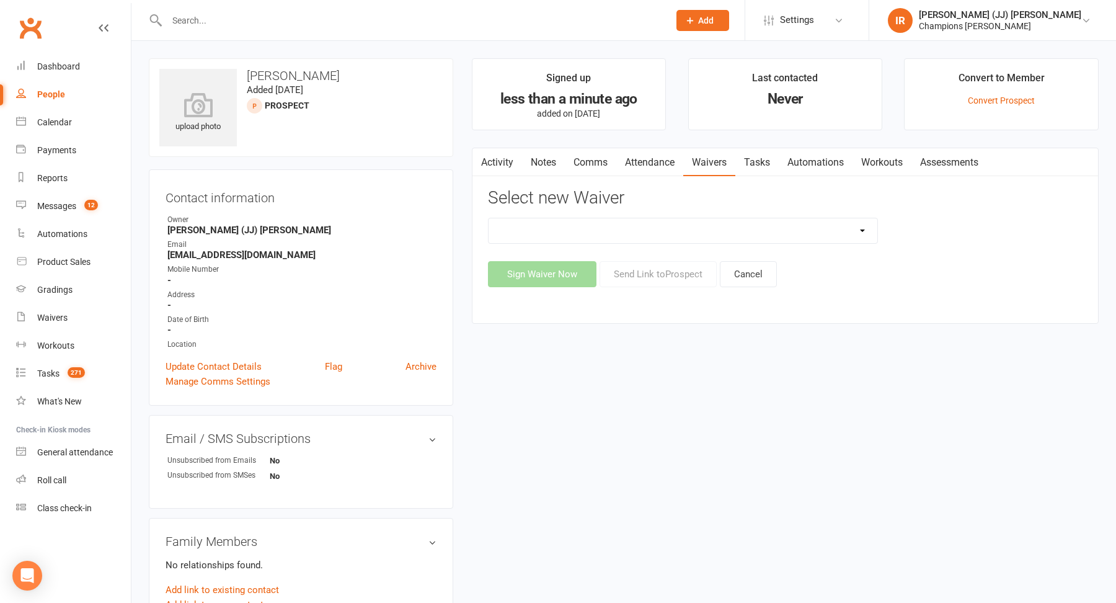
click at [743, 226] on select "Casual Waiver (STAFF ONLY) CG Myaree Cancellation Form CG Myaree Casual Waiver …" at bounding box center [683, 230] width 389 height 25
select select "8273"
click at [649, 276] on button "Send Link to Prospect" at bounding box center [658, 274] width 117 height 26
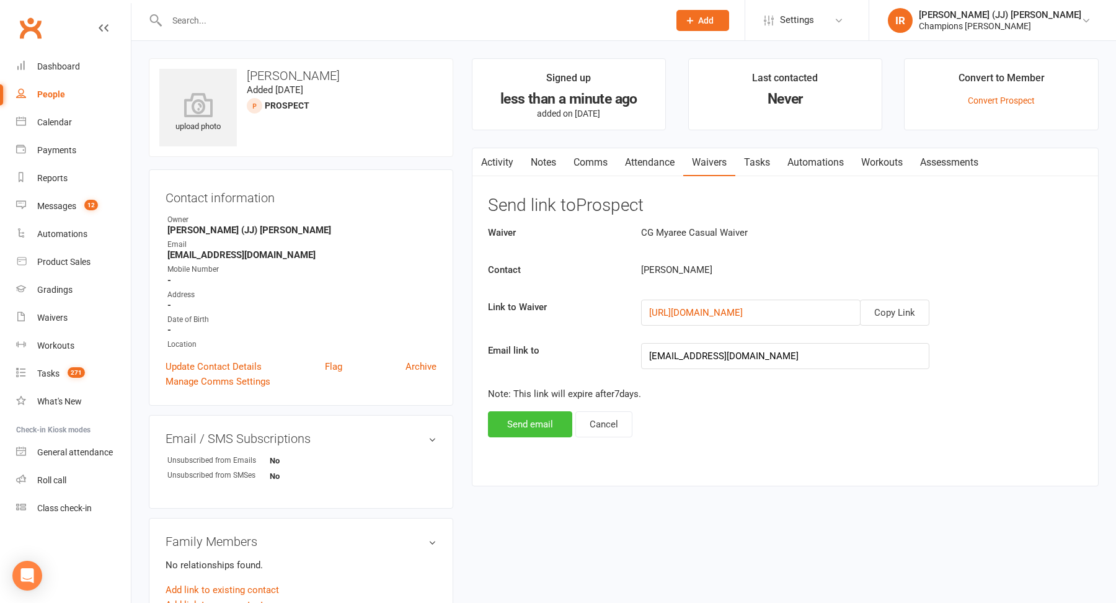
click at [542, 423] on button "Send email" at bounding box center [530, 424] width 84 height 26
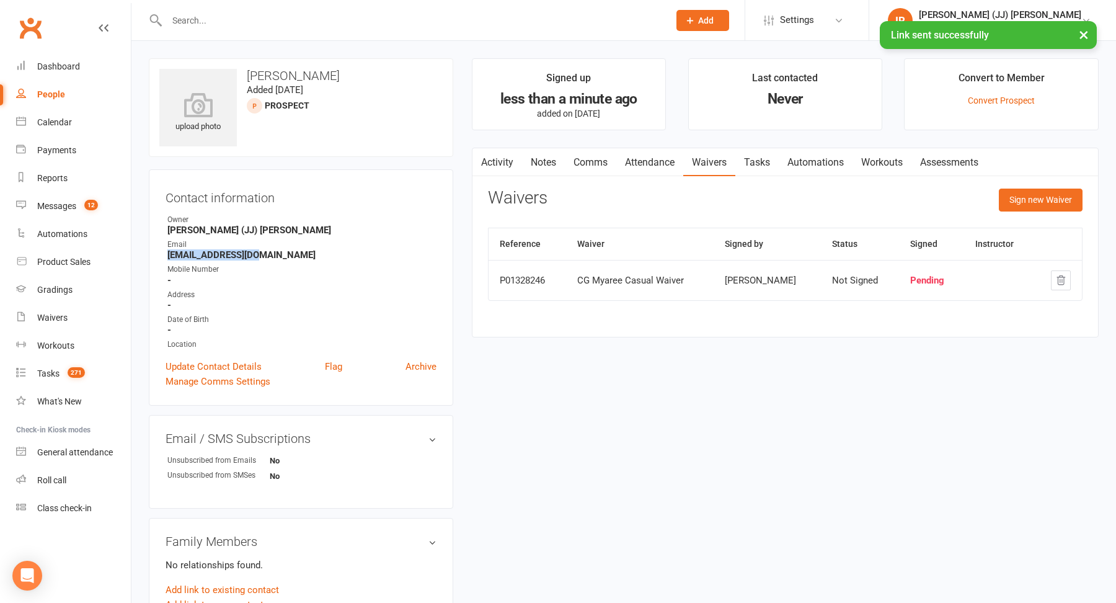
drag, startPoint x: 271, startPoint y: 254, endPoint x: 157, endPoint y: 255, distance: 113.5
click at [157, 255] on div "Contact information Owner Ignacio (JJ) Ronda Email montys06@gmail.com Mobile Nu…" at bounding box center [301, 287] width 304 height 236
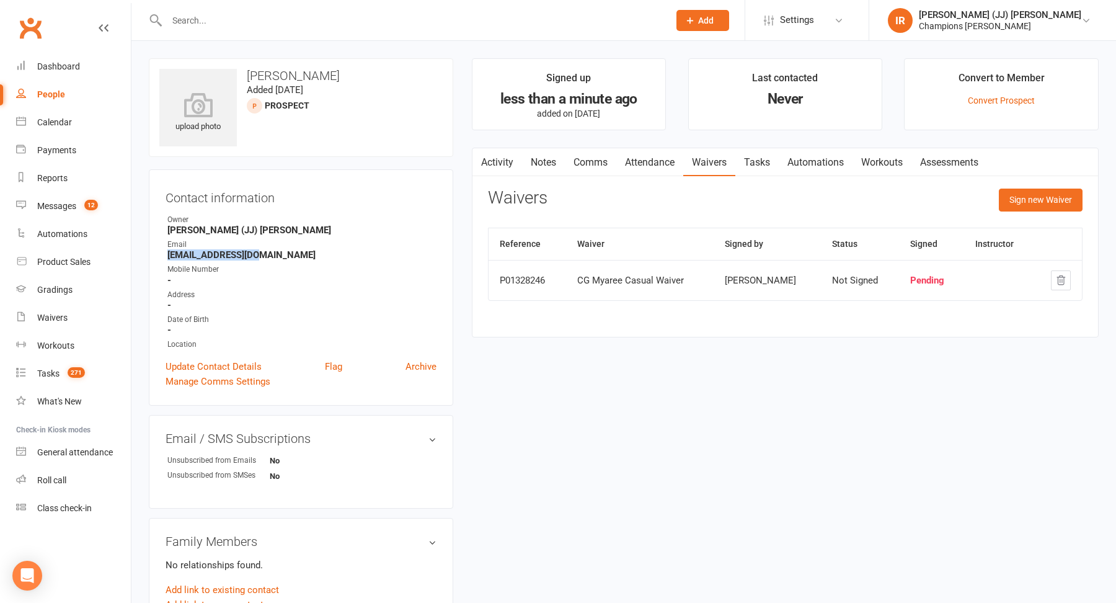
copy strong "montys06@gmail.com"
click at [282, 20] on input "text" at bounding box center [411, 20] width 497 height 17
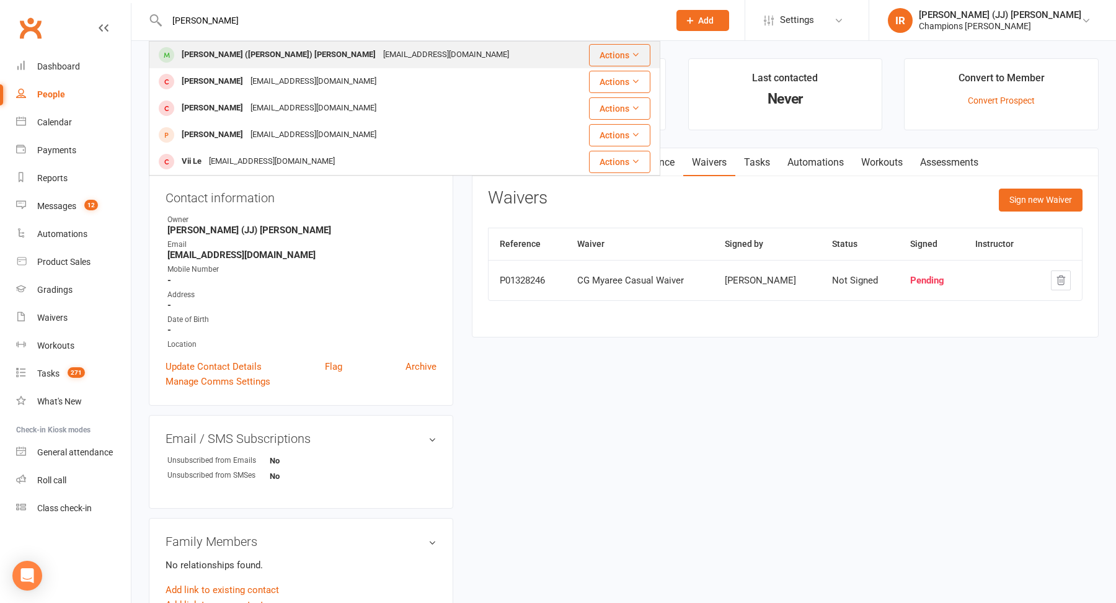
type input "leila"
click at [257, 57] on div "Leila (Lee-lah) Montgomery" at bounding box center [279, 55] width 202 height 18
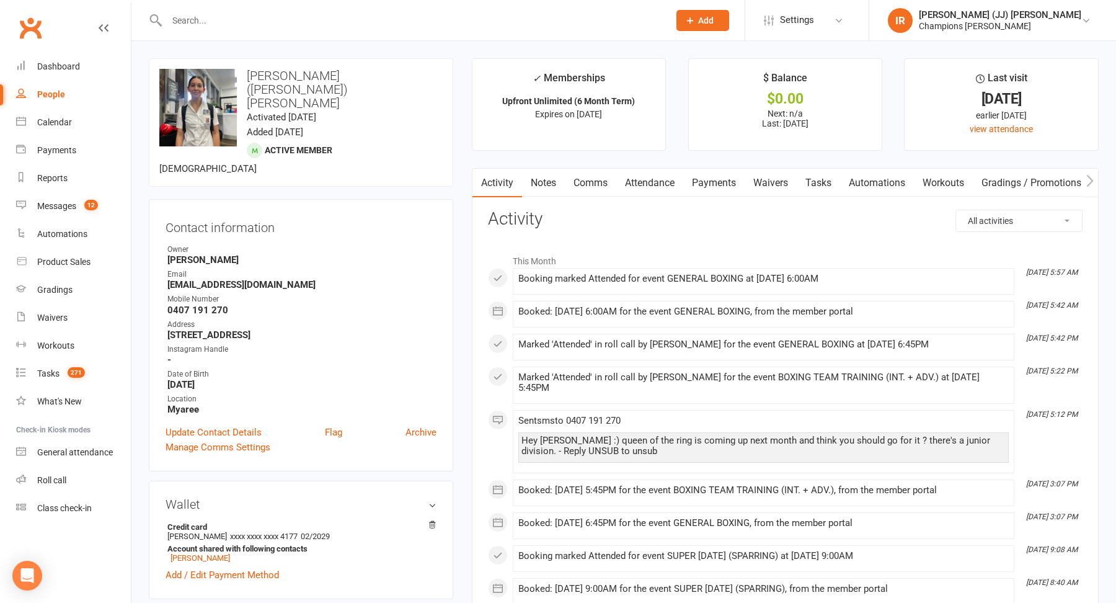
click at [549, 180] on link "Notes" at bounding box center [543, 183] width 43 height 29
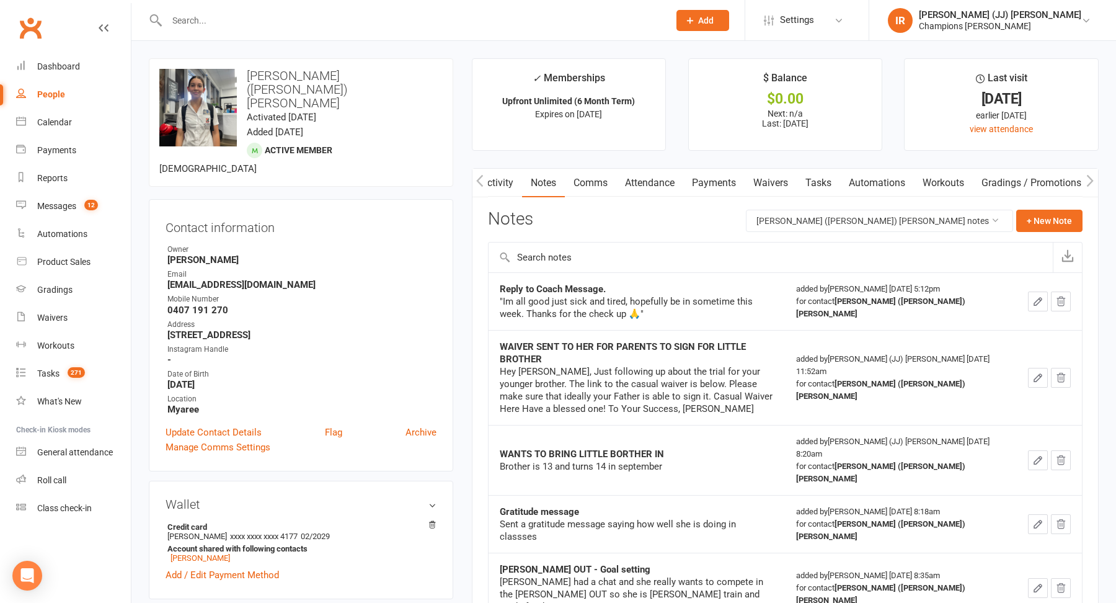
click at [596, 190] on link "Comms" at bounding box center [590, 183] width 51 height 29
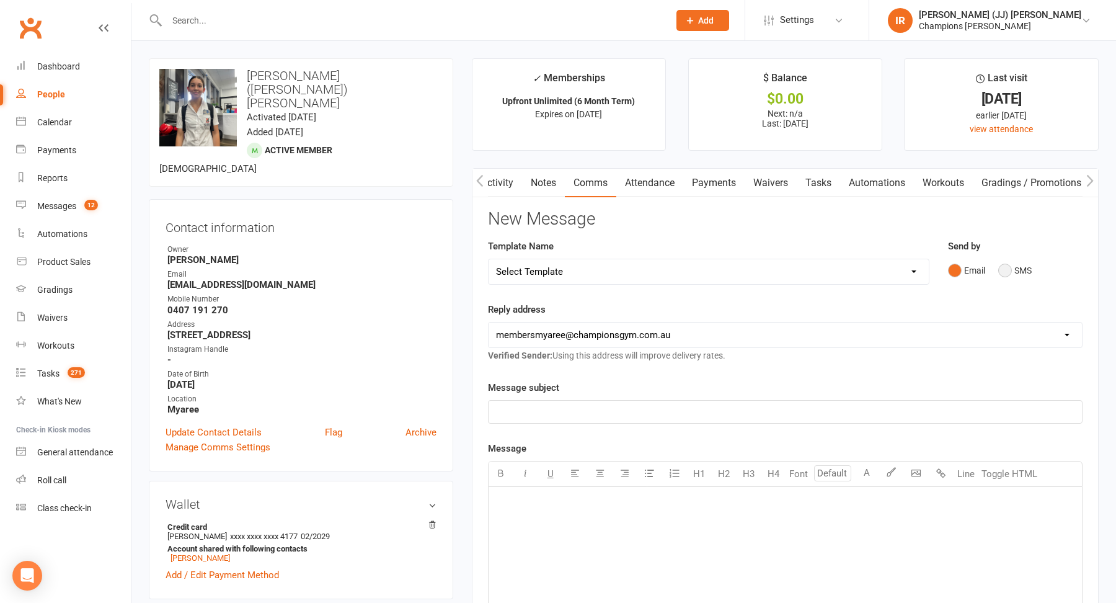
click at [1005, 277] on button "SMS" at bounding box center [1014, 271] width 33 height 24
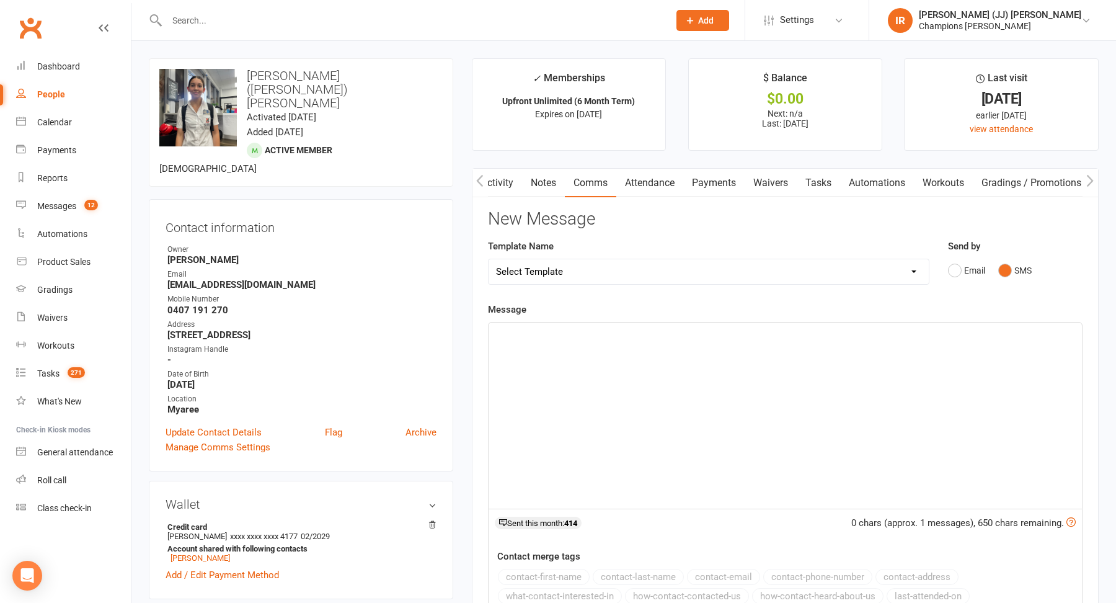
click at [638, 397] on div "﻿" at bounding box center [785, 415] width 593 height 186
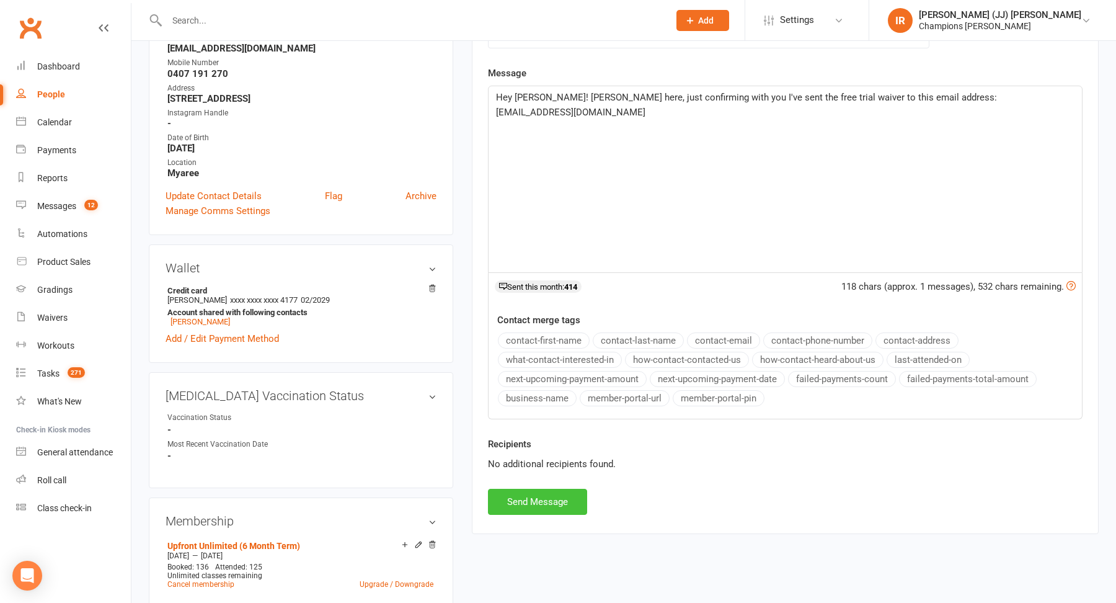
scroll to position [247, 0]
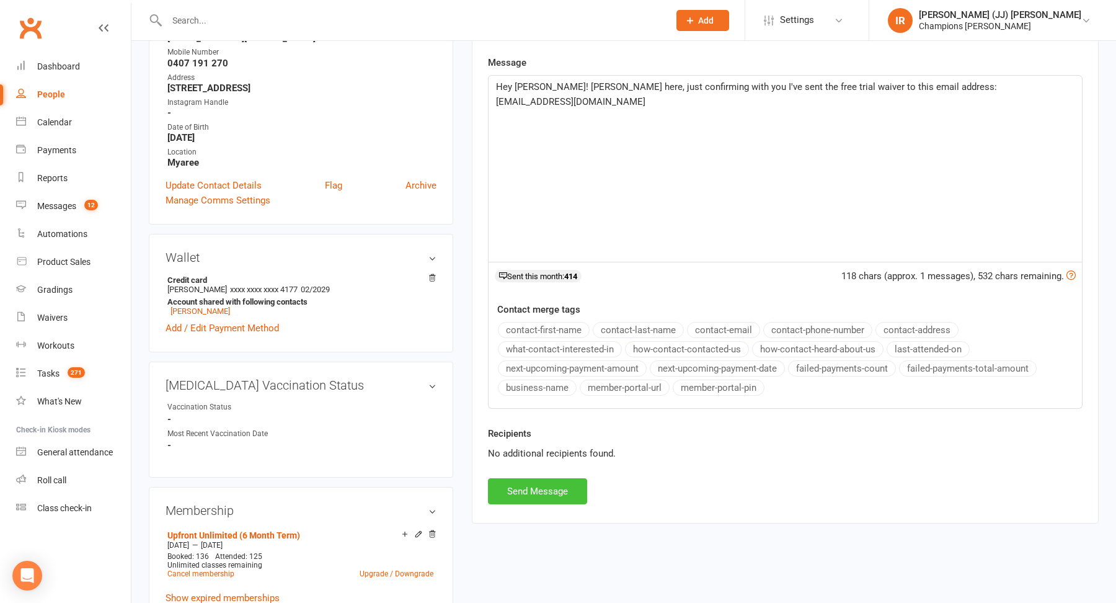
click at [533, 484] on button "Send Message" at bounding box center [537, 491] width 99 height 26
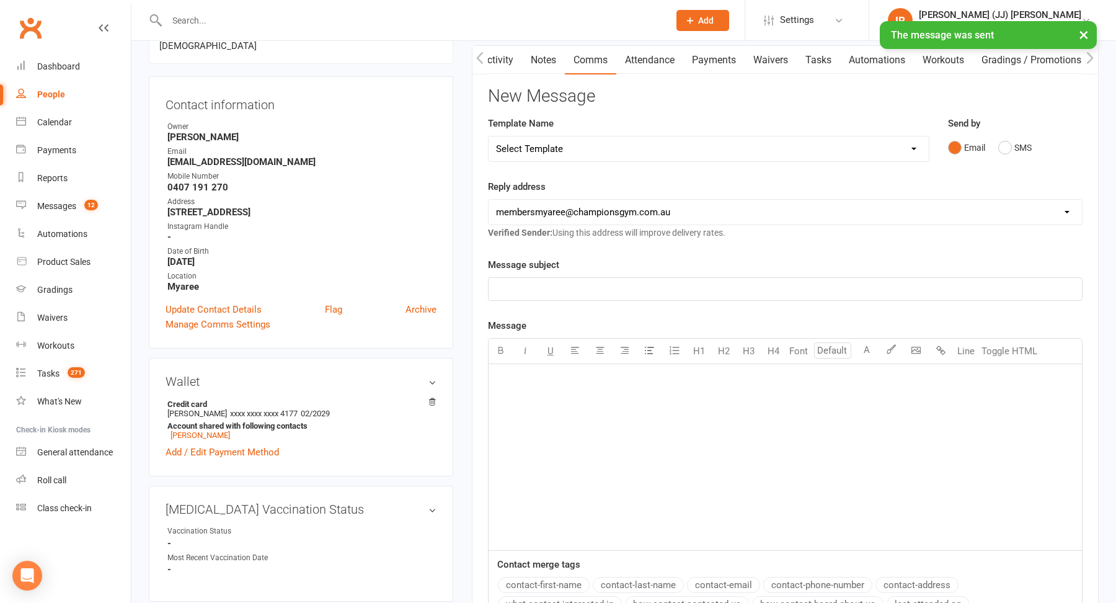
scroll to position [0, 0]
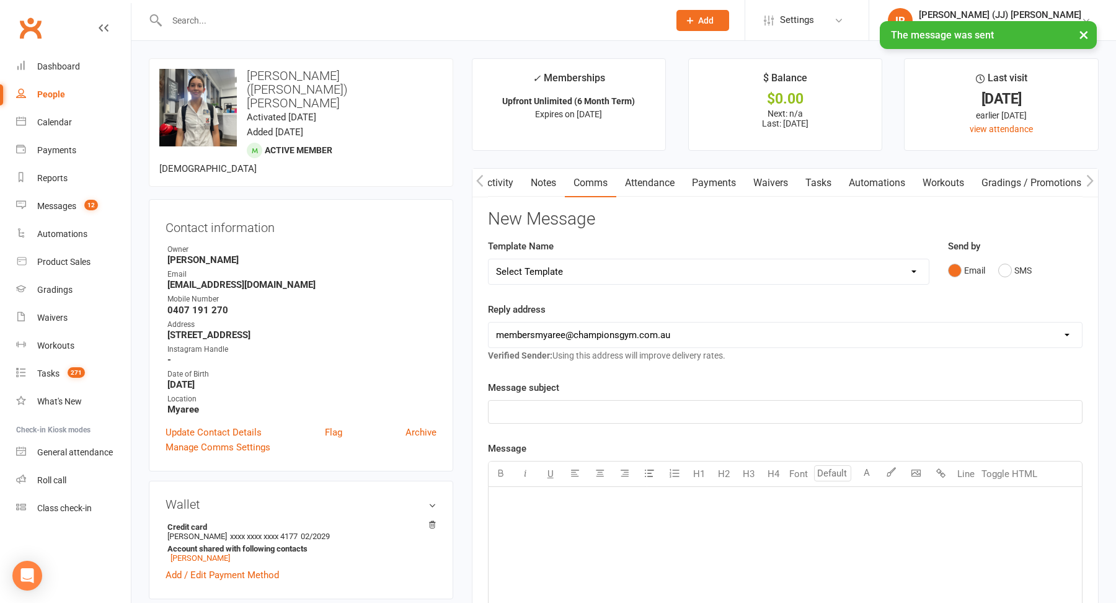
click at [505, 175] on link "Activity" at bounding box center [497, 183] width 50 height 29
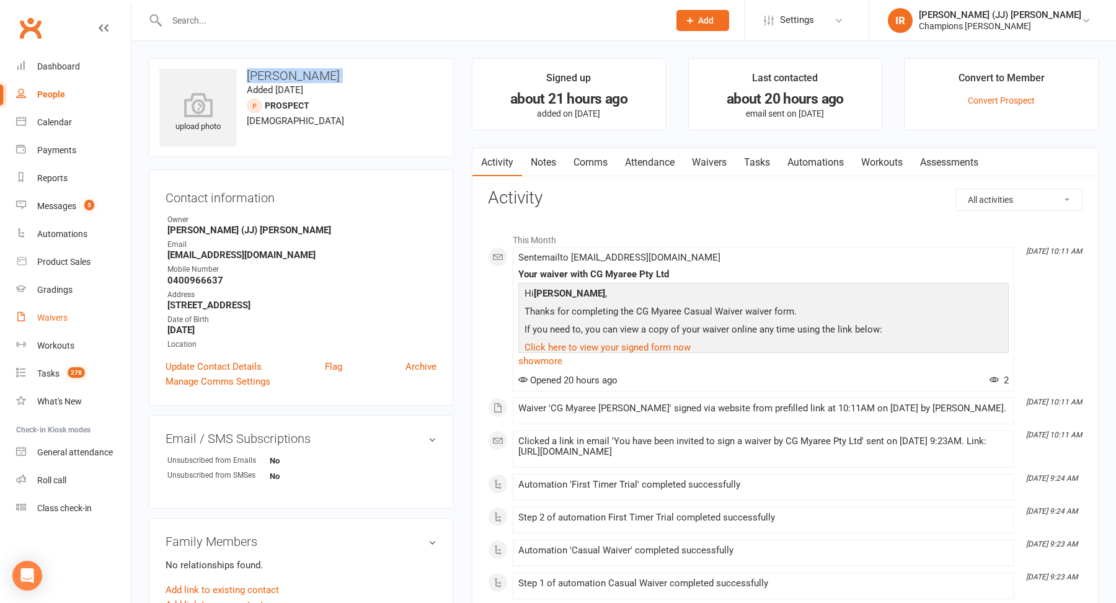
click at [75, 310] on link "Waivers" at bounding box center [73, 318] width 115 height 28
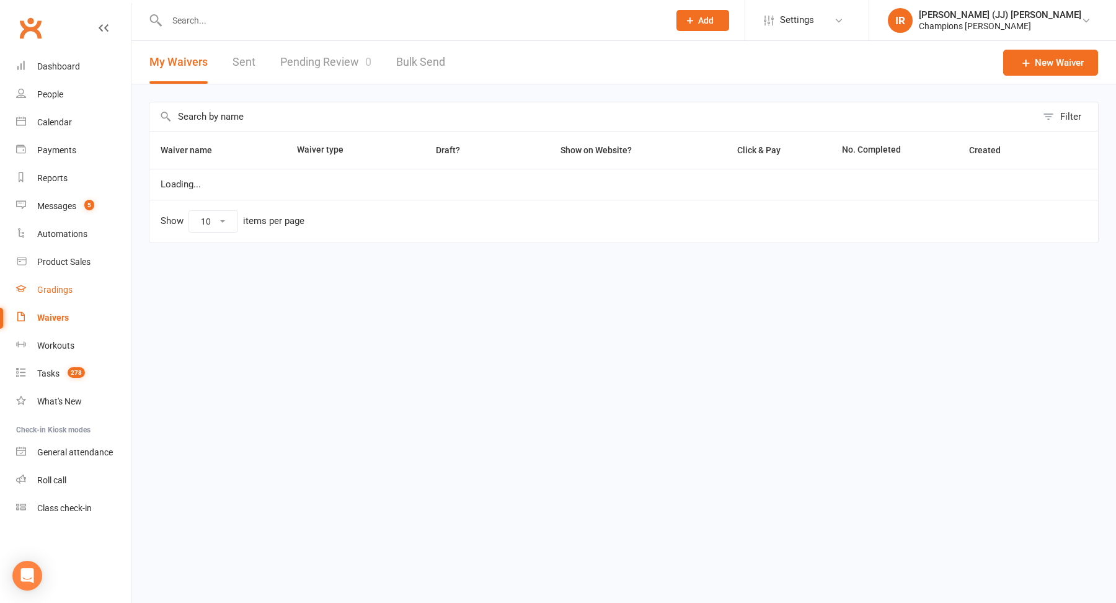
click at [60, 285] on div "Gradings" at bounding box center [54, 290] width 35 height 10
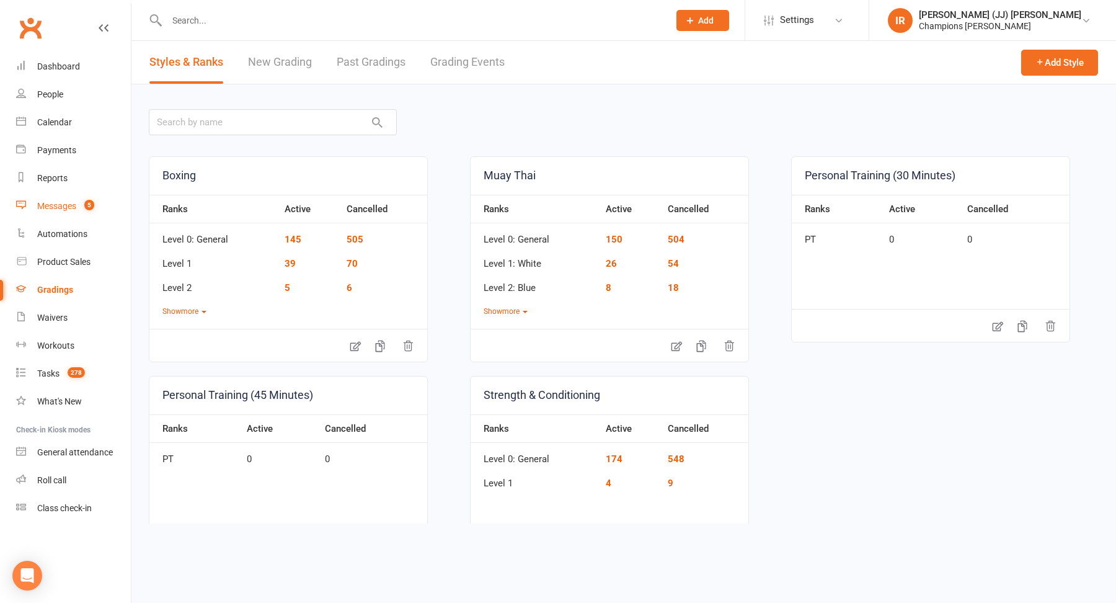
click at [55, 205] on div "Messages" at bounding box center [56, 206] width 39 height 10
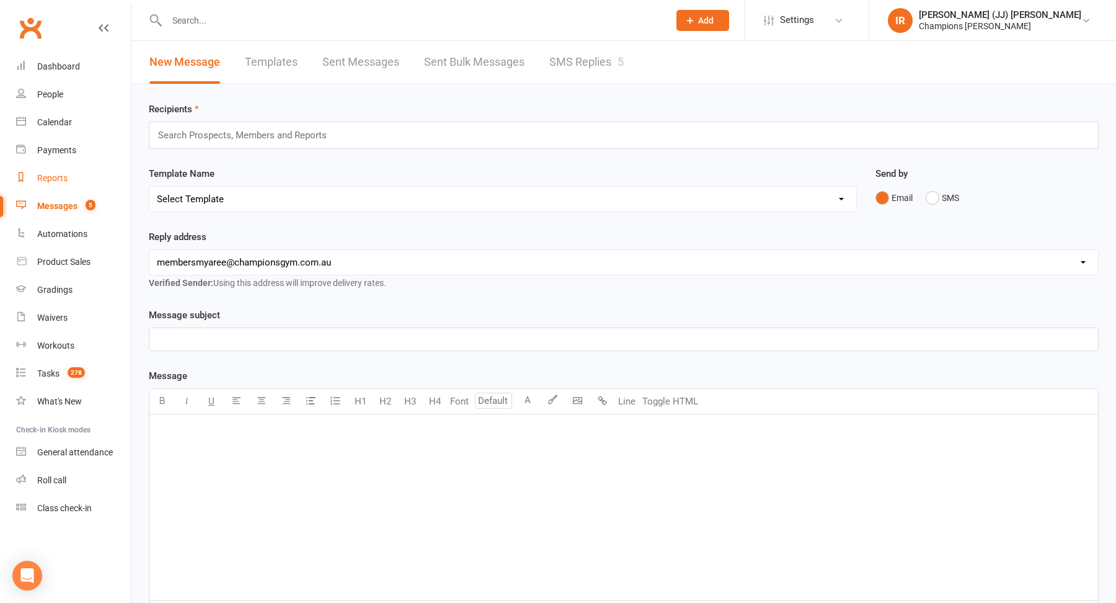
click at [59, 177] on div "Reports" at bounding box center [52, 178] width 30 height 10
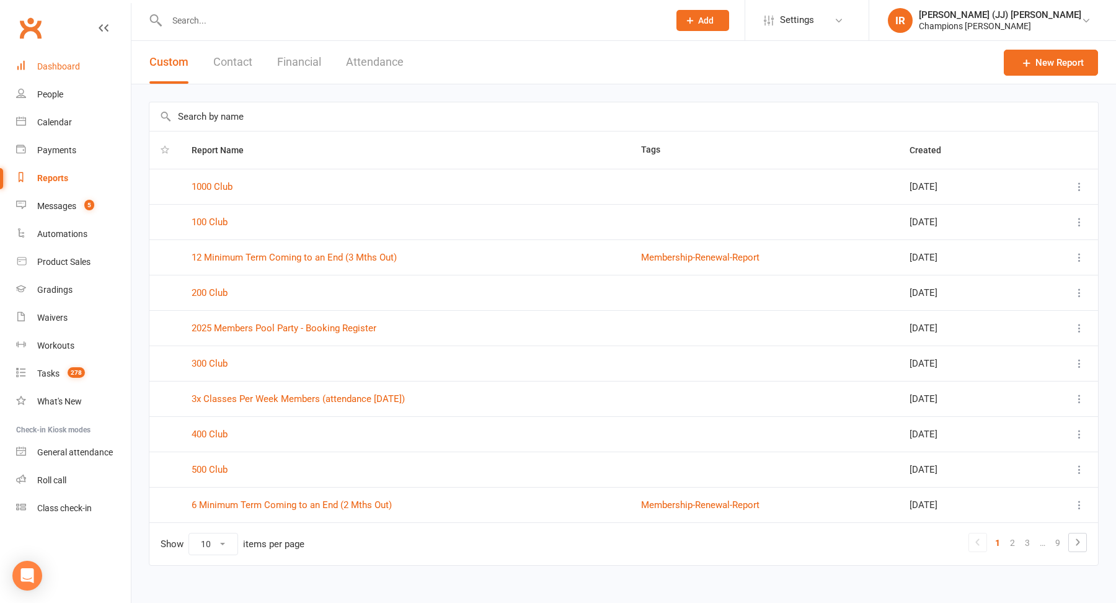
click at [65, 69] on div "Dashboard" at bounding box center [58, 66] width 43 height 10
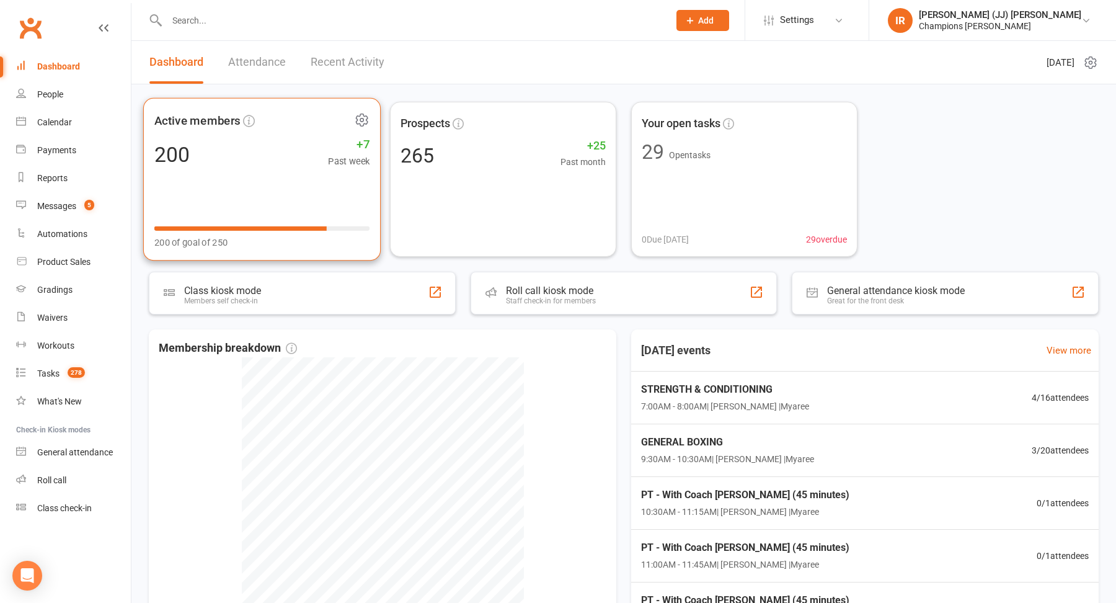
click at [291, 159] on div "200 +7 Past week" at bounding box center [262, 154] width 216 height 28
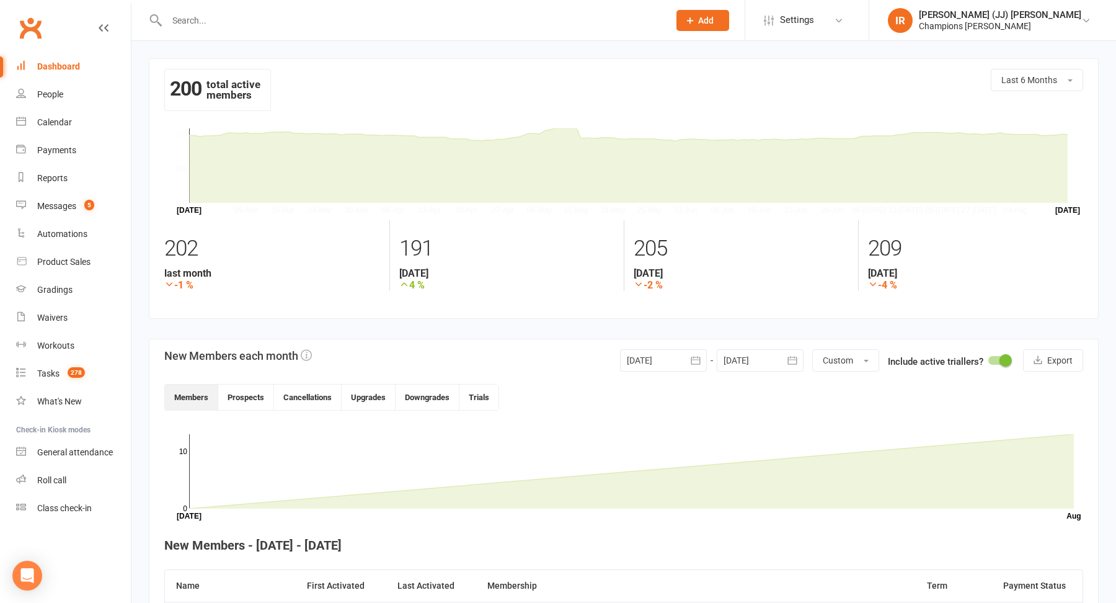
click at [313, 379] on header "New Members each month 06 Aug 2025 August 2025 Sun Mon Tue Wed Thu Fri Sat 31 2…" at bounding box center [623, 379] width 919 height 61
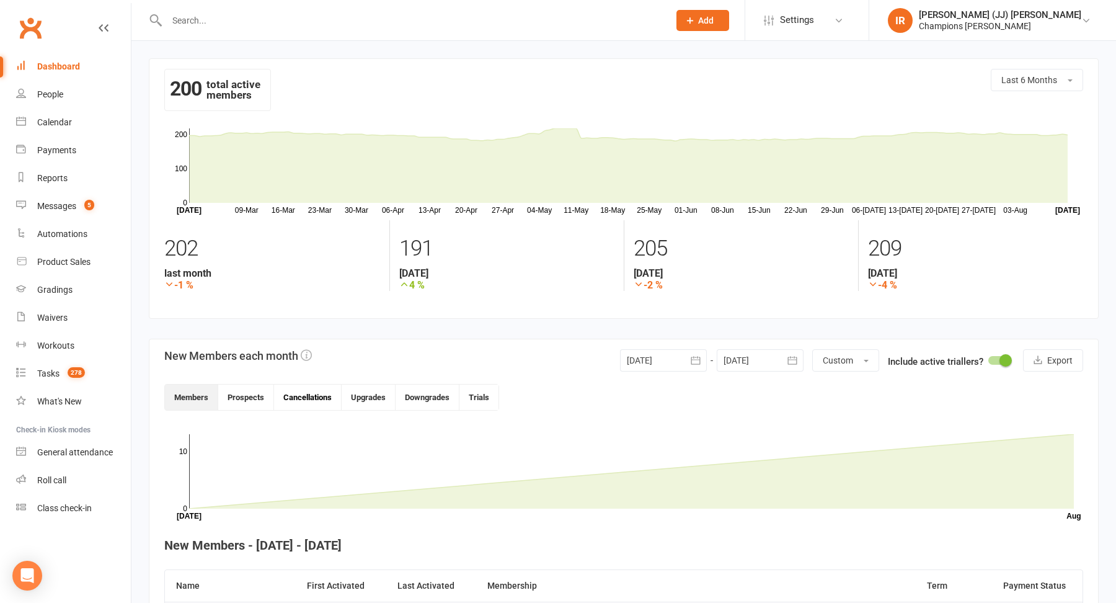
click at [311, 402] on button "Cancellations" at bounding box center [308, 396] width 68 height 25
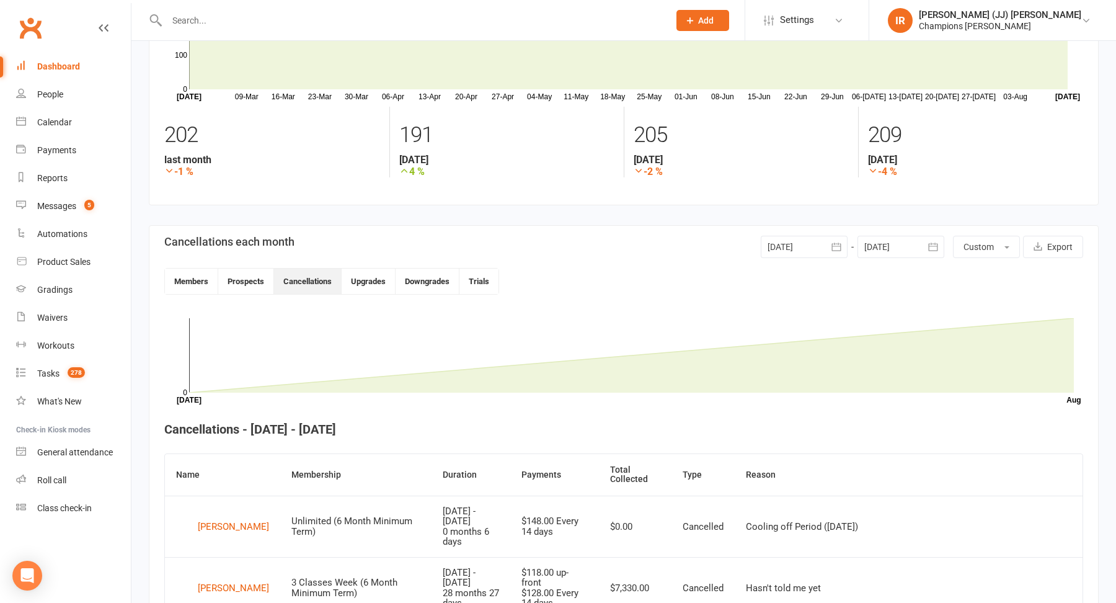
scroll to position [112, 0]
click at [802, 233] on section "Cancellations each month 06 Aug 2025 August 2025 Sun Mon Tue Wed Thu Fri Sat 31…" at bounding box center [624, 571] width 950 height 688
click at [803, 254] on div at bounding box center [804, 248] width 87 height 22
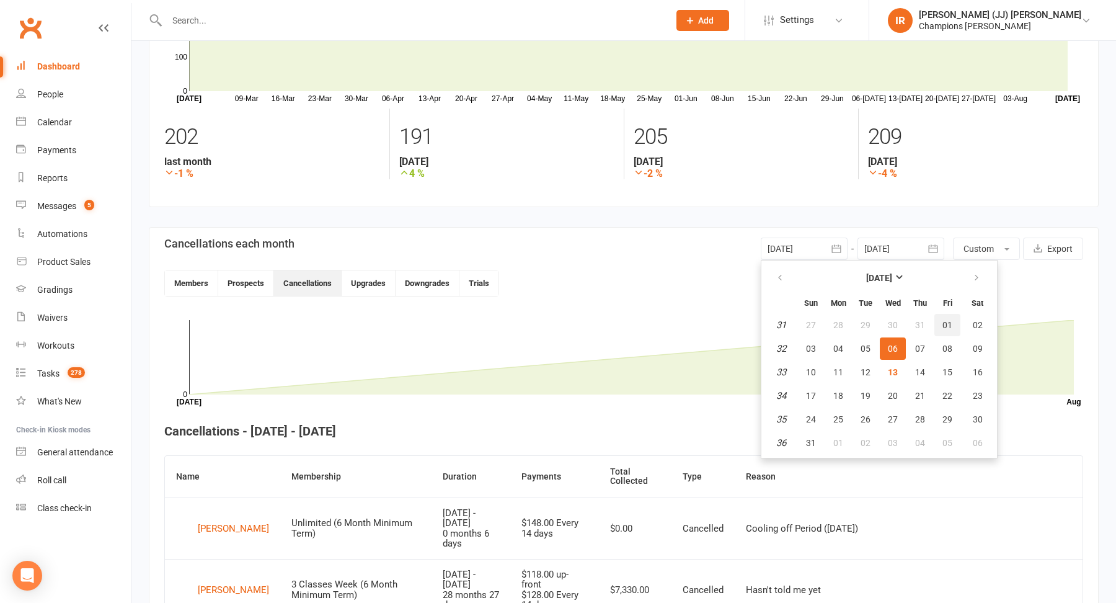
click at [950, 321] on span "01" at bounding box center [947, 325] width 10 height 10
type input "01 Aug 2025"
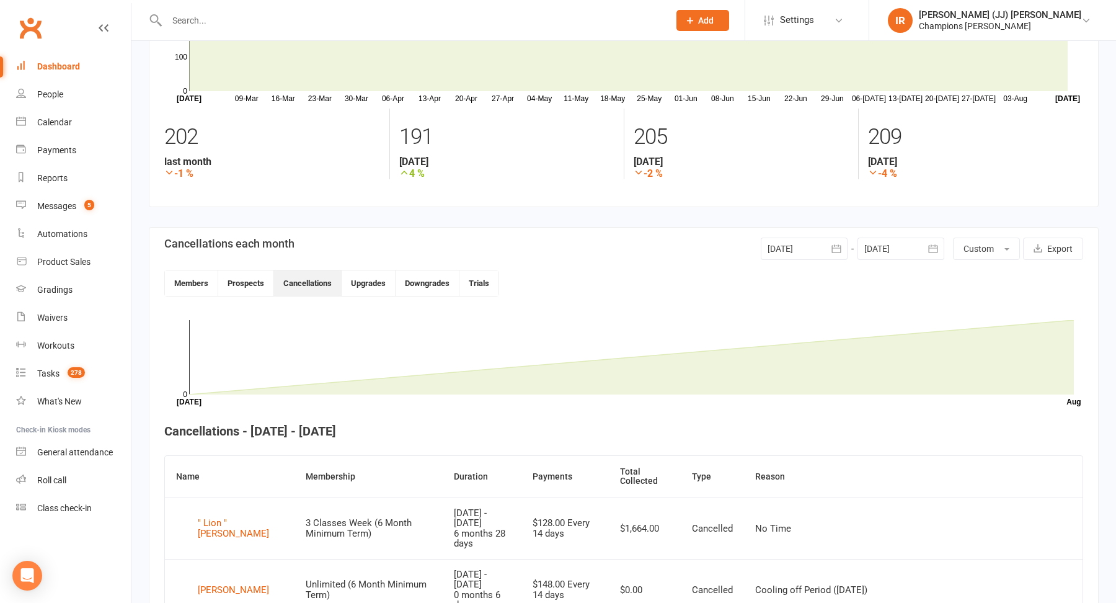
click at [900, 250] on div at bounding box center [901, 248] width 87 height 22
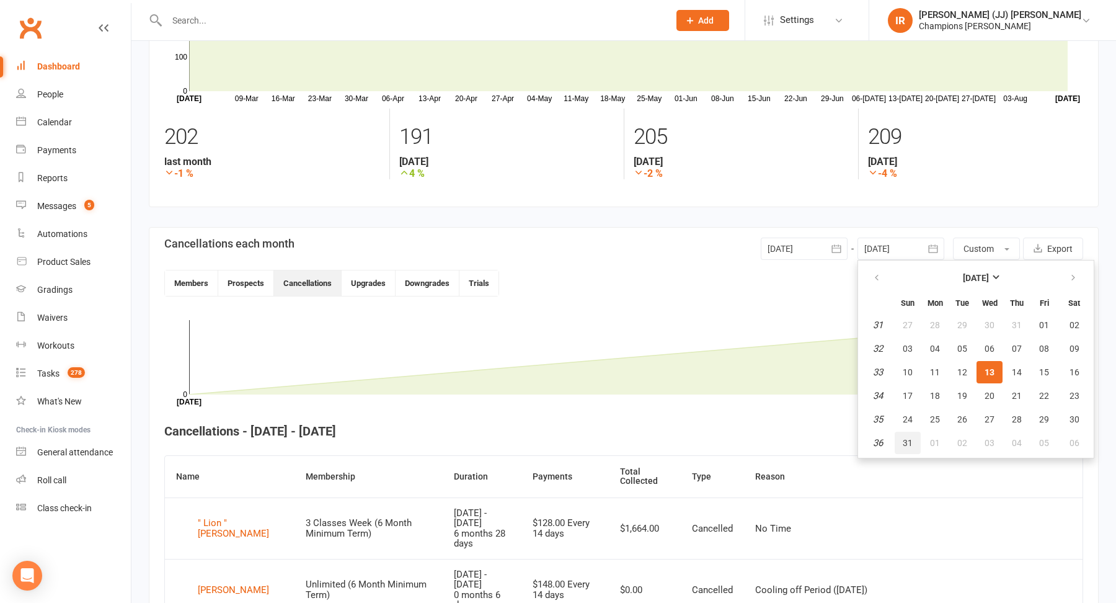
click at [913, 442] on span "31" at bounding box center [908, 443] width 10 height 10
type input "31 Aug 2025"
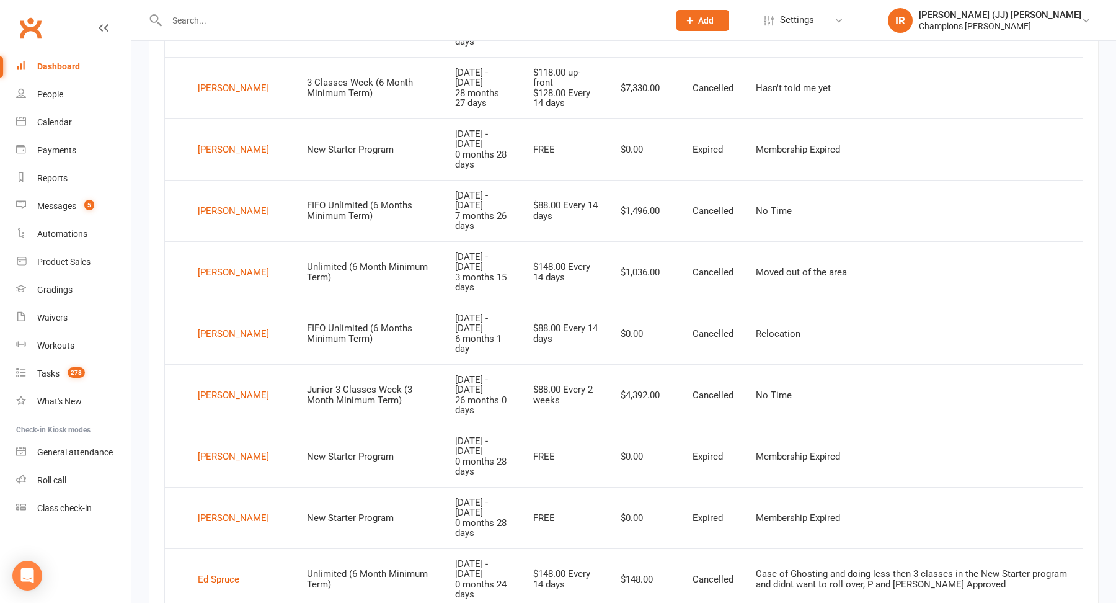
scroll to position [813, 0]
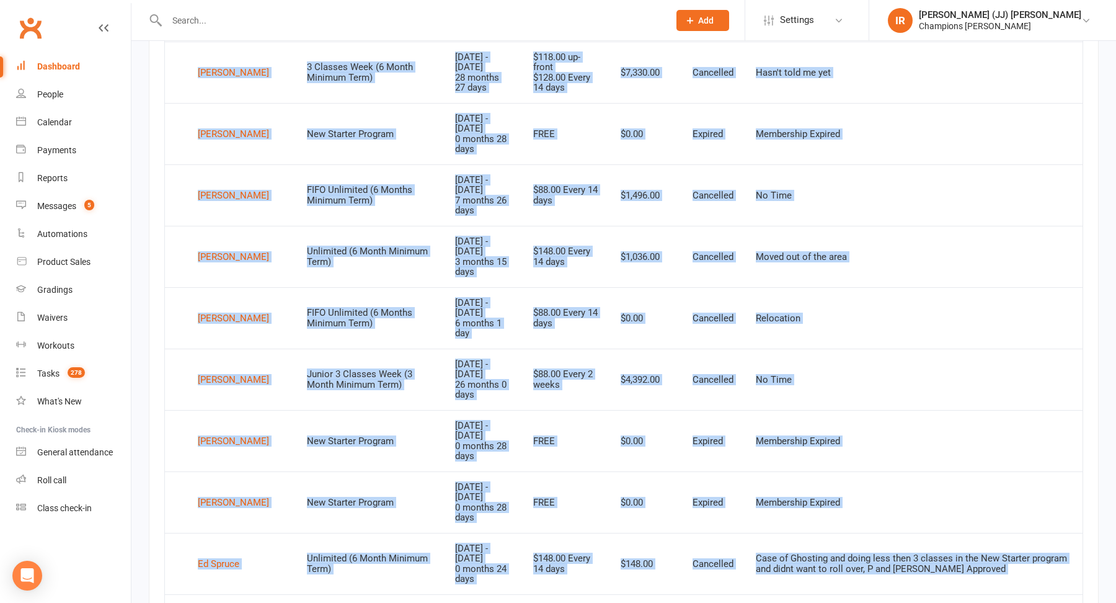
drag, startPoint x: 162, startPoint y: 488, endPoint x: 231, endPoint y: 499, distance: 69.0
click at [231, 499] on section "Cancellations each month 01 Aug 2025 August 2025 Sun Mon Tue Wed Thu Fri Sat 31…" at bounding box center [624, 115] width 950 height 1179
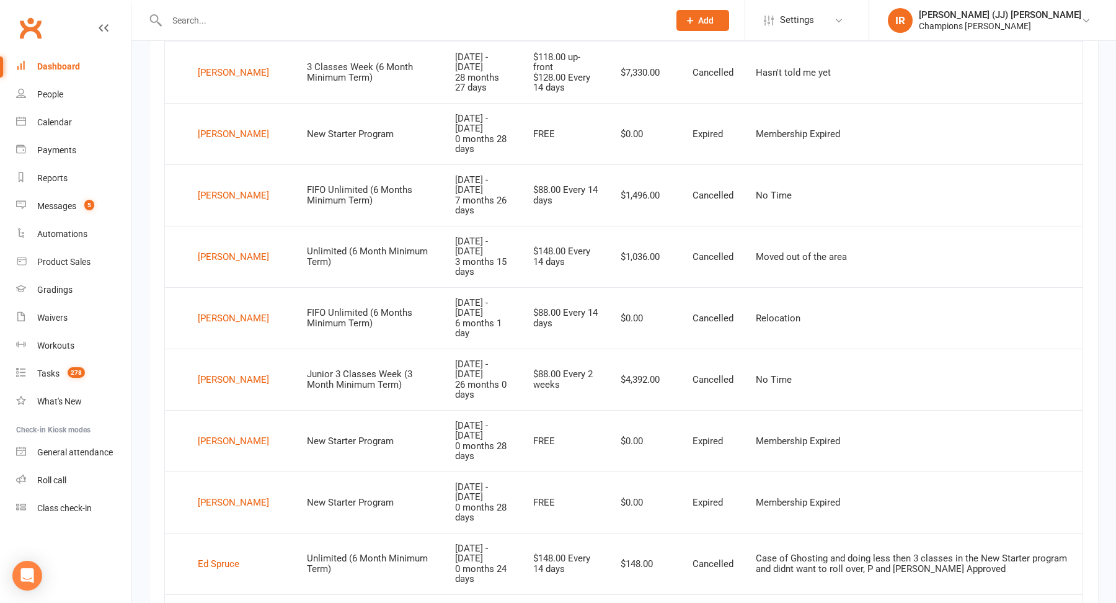
click at [161, 517] on section "Cancellations each month 01 Aug 2025 August 2025 Sun Mon Tue Wed Thu Fri Sat 31…" at bounding box center [624, 115] width 950 height 1179
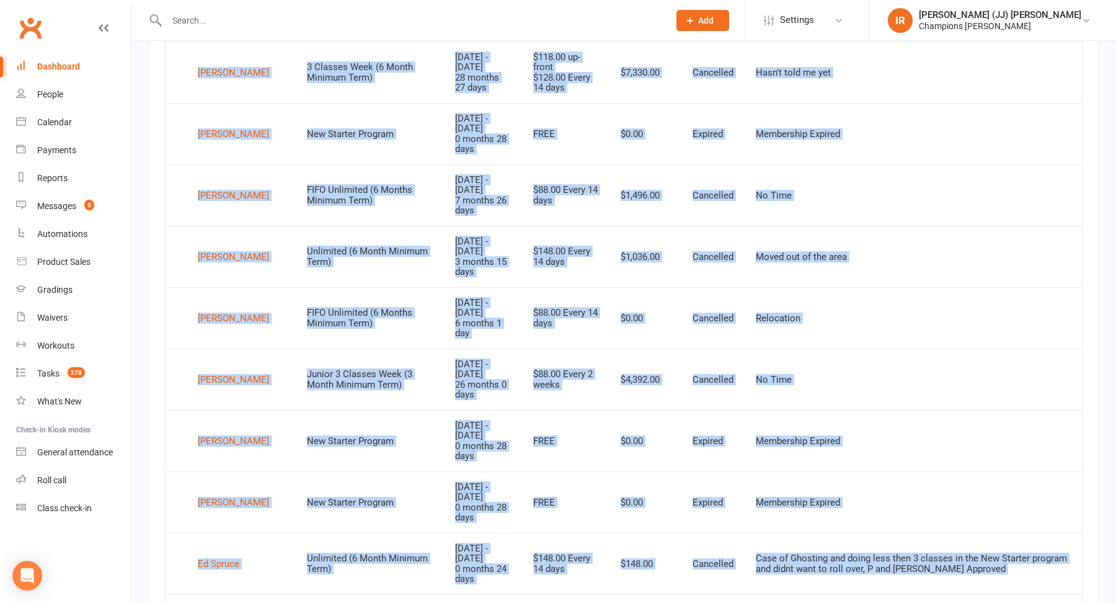
drag, startPoint x: 162, startPoint y: 490, endPoint x: 218, endPoint y: 495, distance: 56.6
click at [218, 494] on section "Cancellations each month 01 Aug 2025 August 2025 Sun Mon Tue Wed Thu Fri Sat 31…" at bounding box center [624, 115] width 950 height 1179
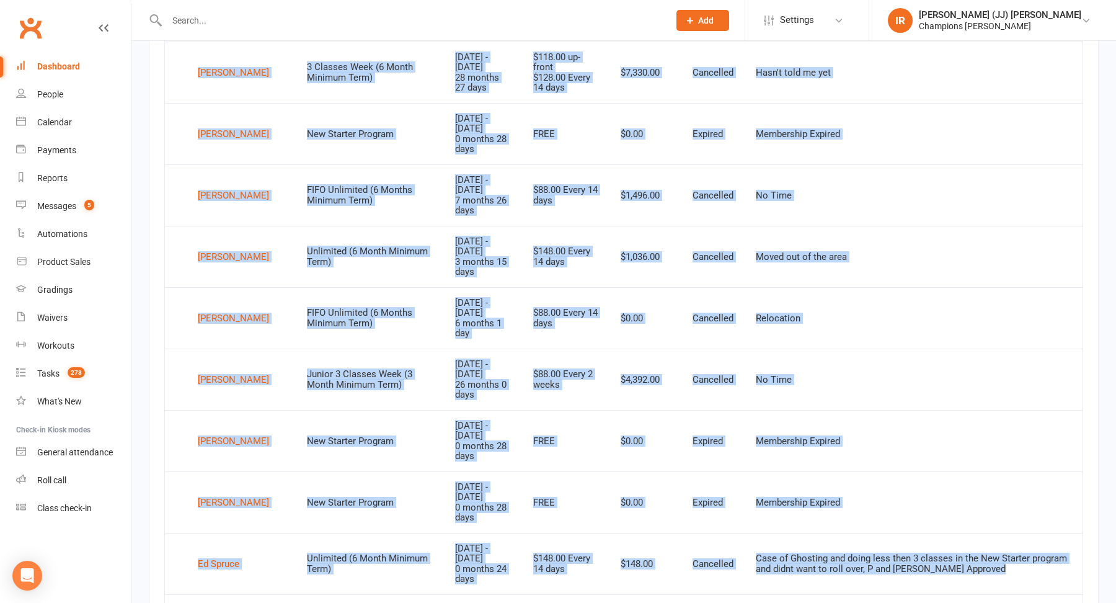
drag, startPoint x: 251, startPoint y: 520, endPoint x: 195, endPoint y: 483, distance: 67.1
click at [195, 485] on table "Name Membership Duration Payments Total Collected Type Reason " Lion "Gurnoor B…" at bounding box center [623, 215] width 919 height 923
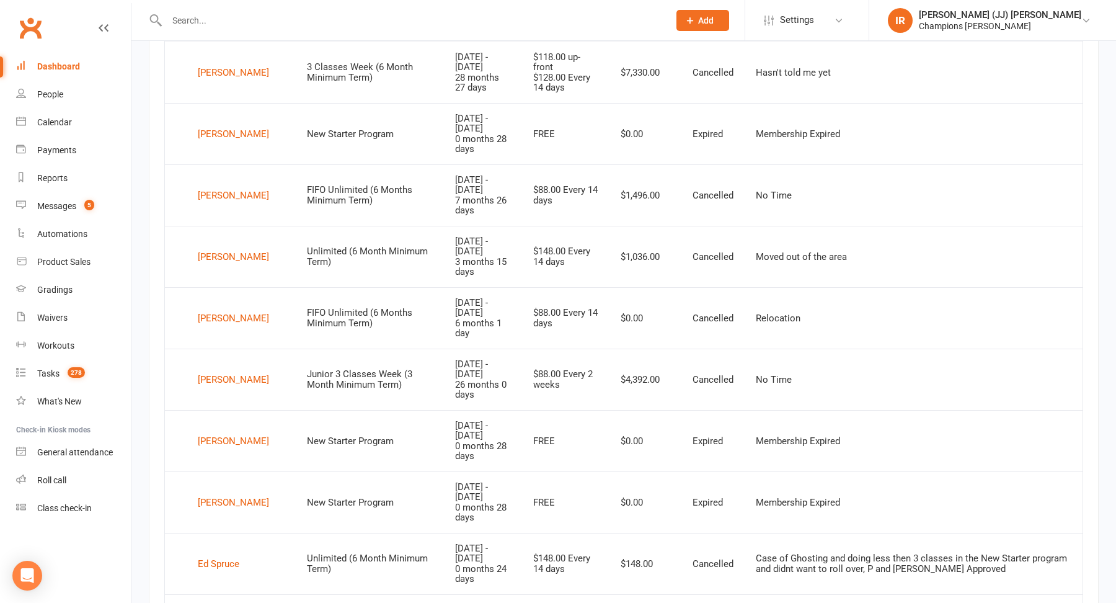
click at [220, 552] on div "Name Membership Duration Payments Total Collected Type Reason " Lion "Gurnoor B…" at bounding box center [623, 224] width 919 height 940
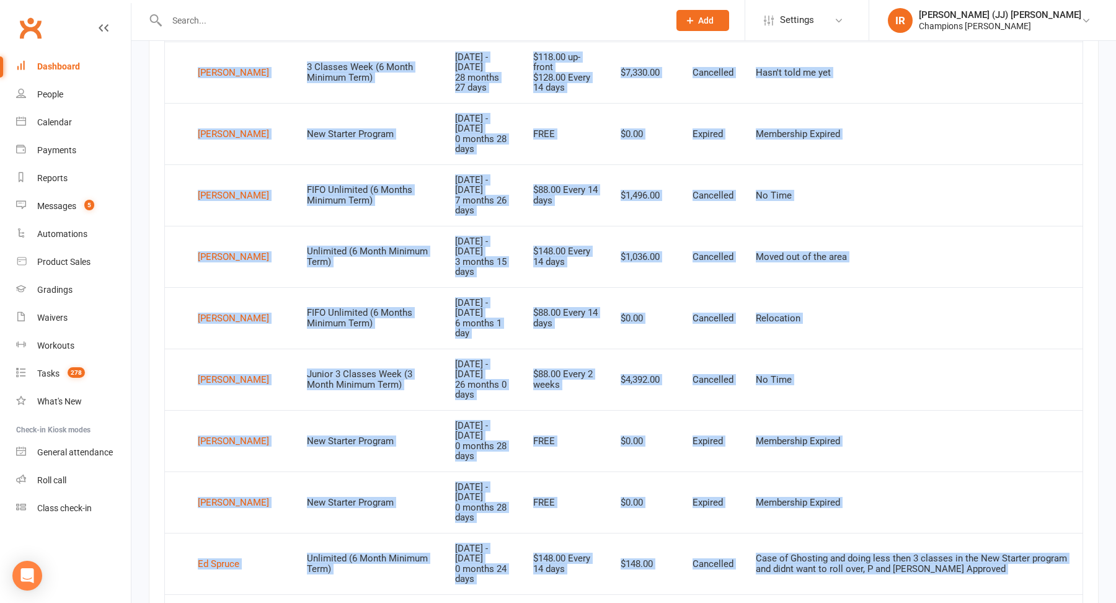
drag, startPoint x: 205, startPoint y: 519, endPoint x: 196, endPoint y: 496, distance: 24.5
click at [196, 490] on table "Name Membership Duration Payments Total Collected Type Reason " Lion "Gurnoor B…" at bounding box center [623, 215] width 919 height 923
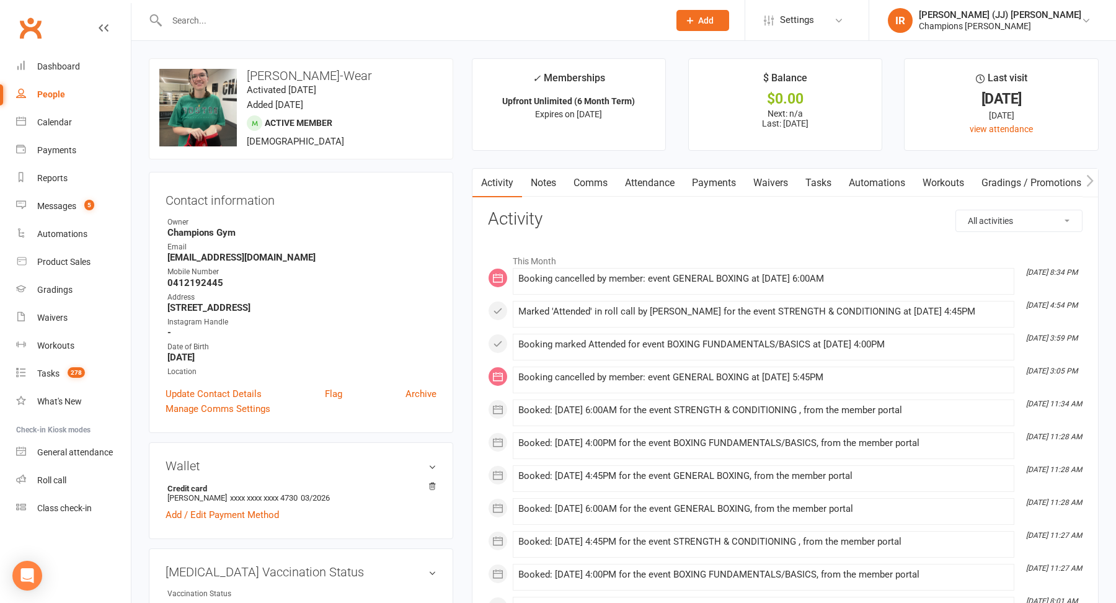
click at [309, 89] on time "Activated 17 January, 2025" at bounding box center [281, 89] width 69 height 11
click at [299, 71] on h3 "Kimberly Wade-Wear" at bounding box center [300, 76] width 283 height 14
copy h3 "Kimberly Wade-Wear"
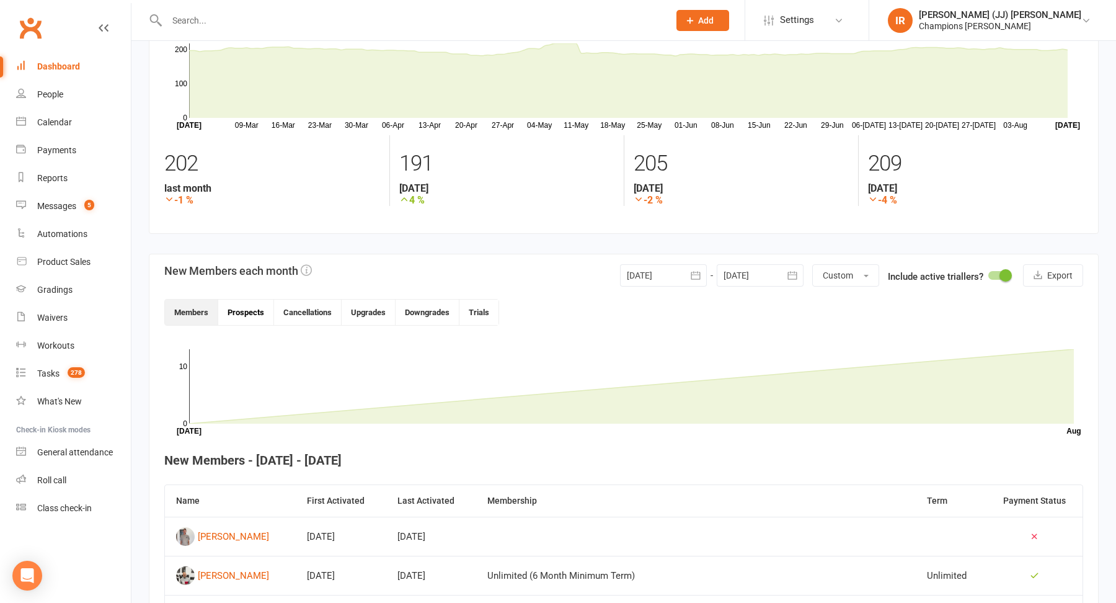
scroll to position [129, 0]
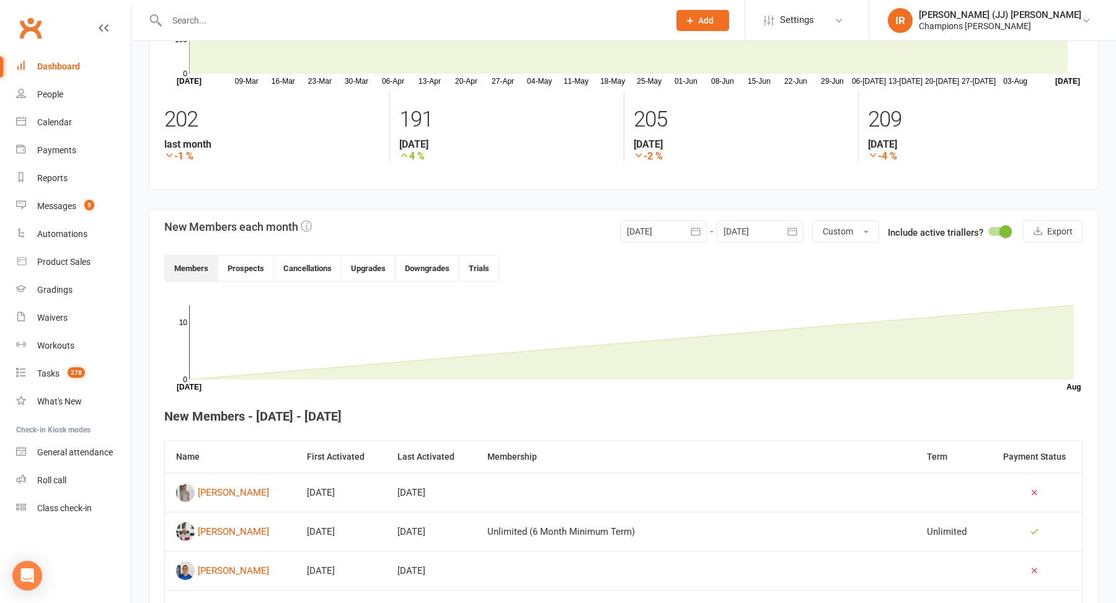
click at [644, 236] on div at bounding box center [663, 231] width 87 height 22
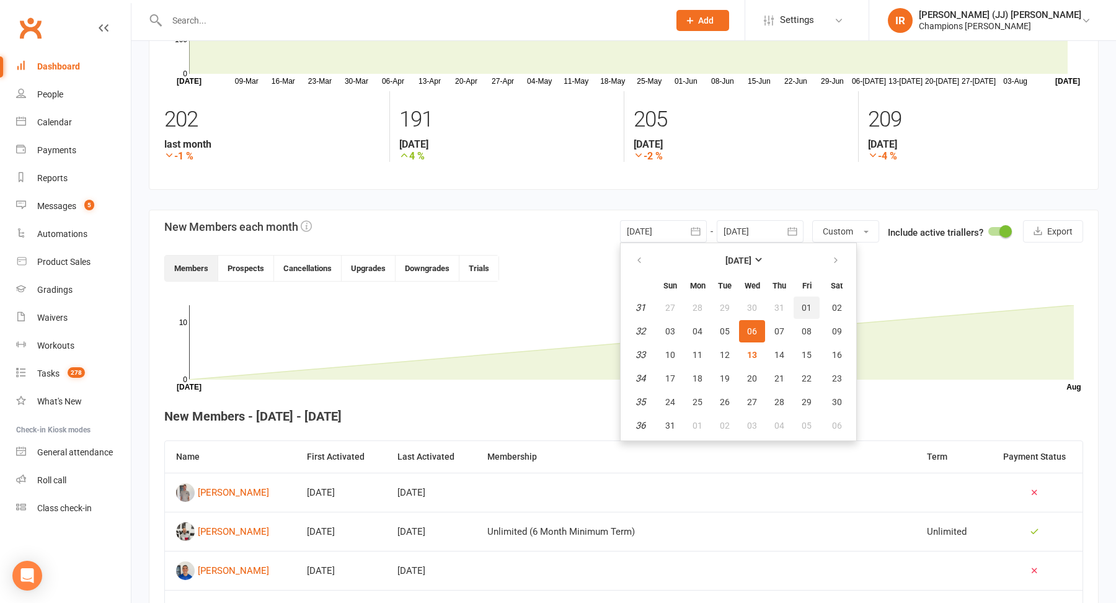
click at [807, 306] on span "01" at bounding box center [807, 308] width 10 height 10
type input "01 Aug 2025"
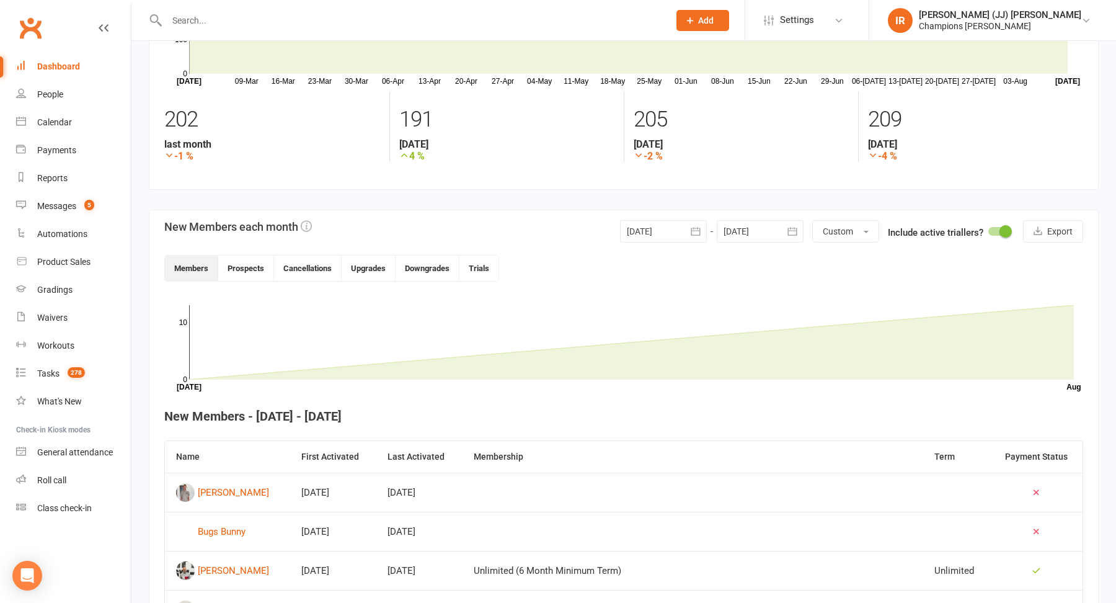
click at [769, 233] on div at bounding box center [760, 231] width 87 height 22
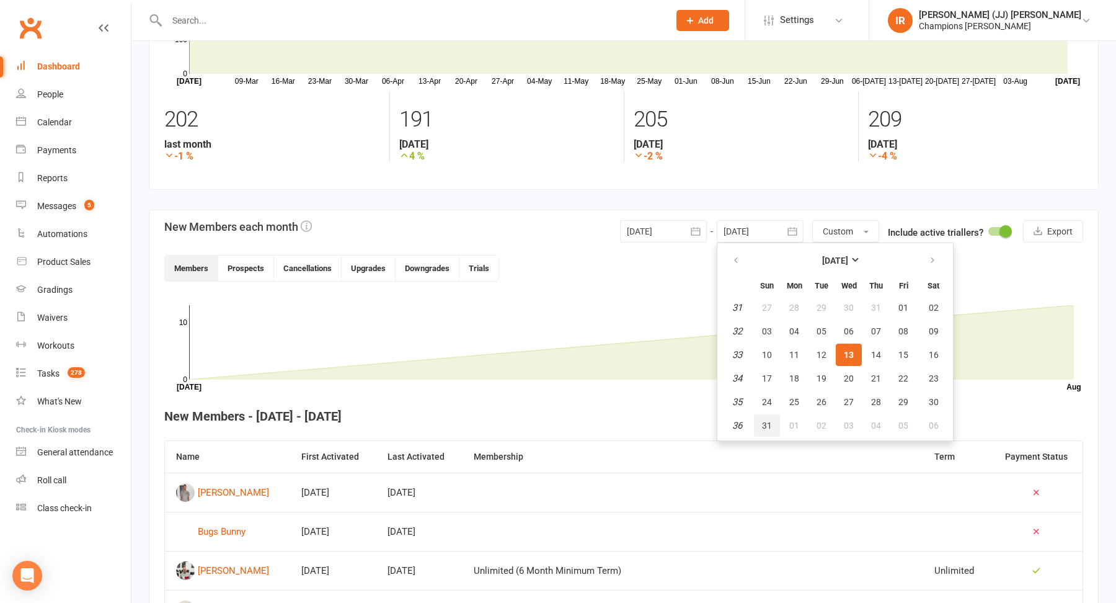
click at [770, 425] on span "31" at bounding box center [767, 425] width 10 height 10
type input "31 Aug 2025"
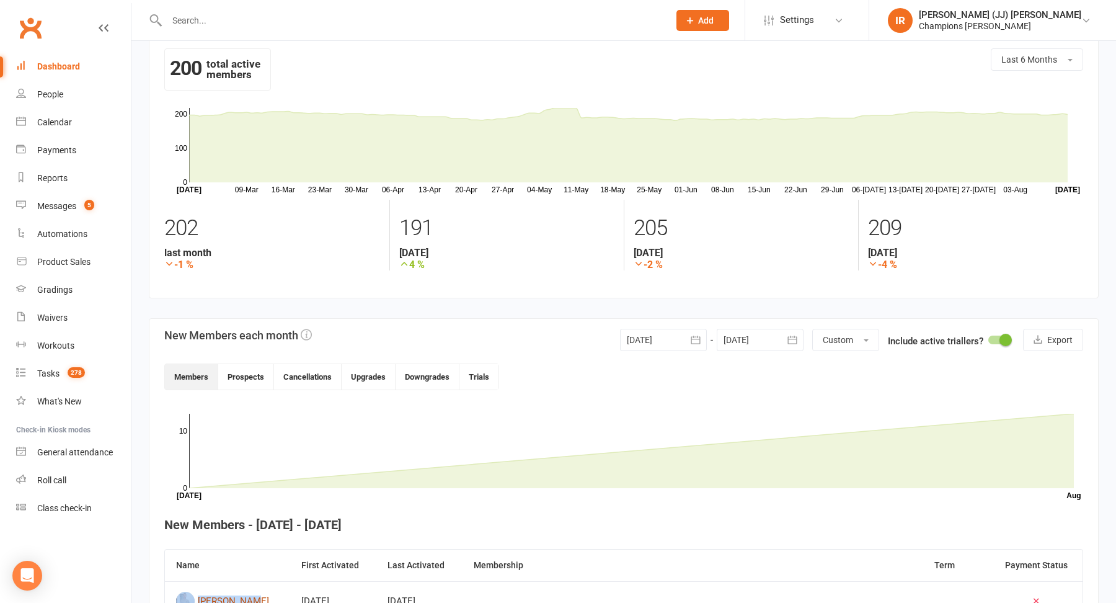
scroll to position [0, 0]
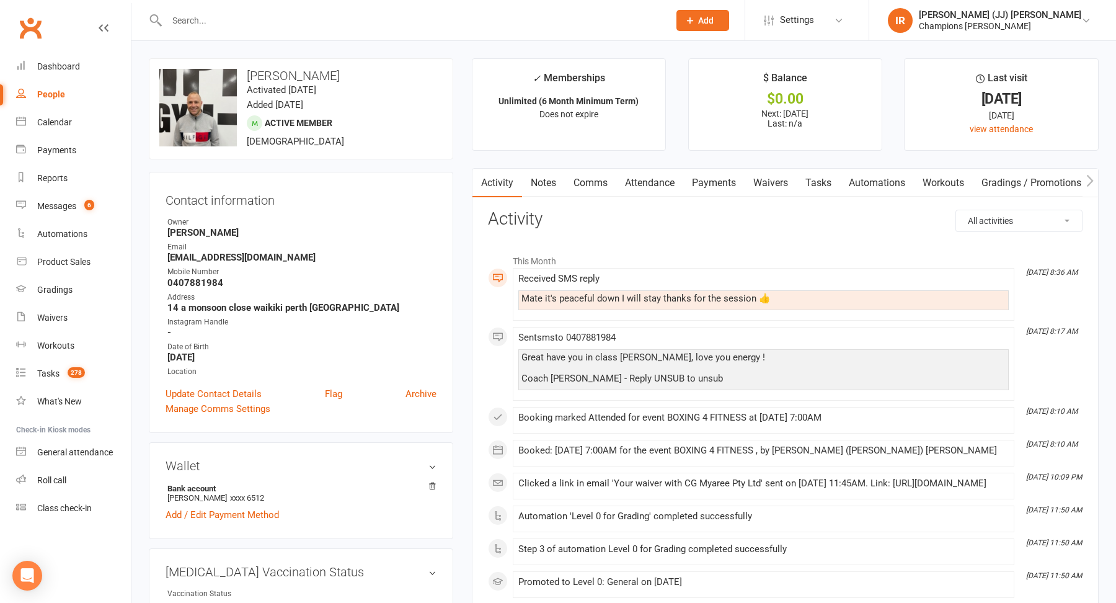
click at [303, 77] on h3 "[PERSON_NAME]" at bounding box center [300, 76] width 283 height 14
copy h3 "[PERSON_NAME]"
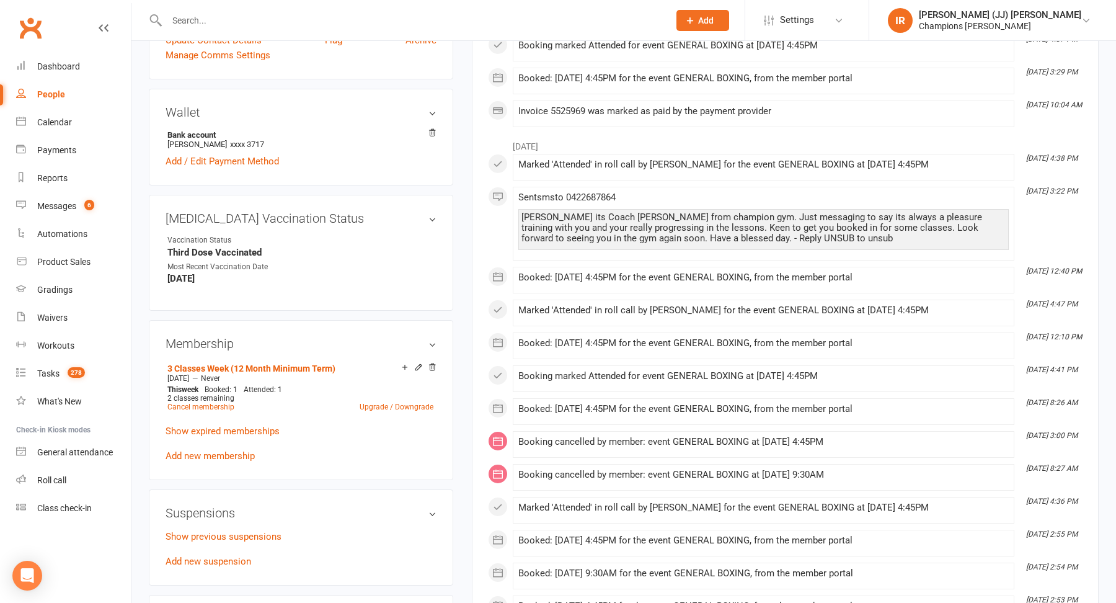
scroll to position [383, 0]
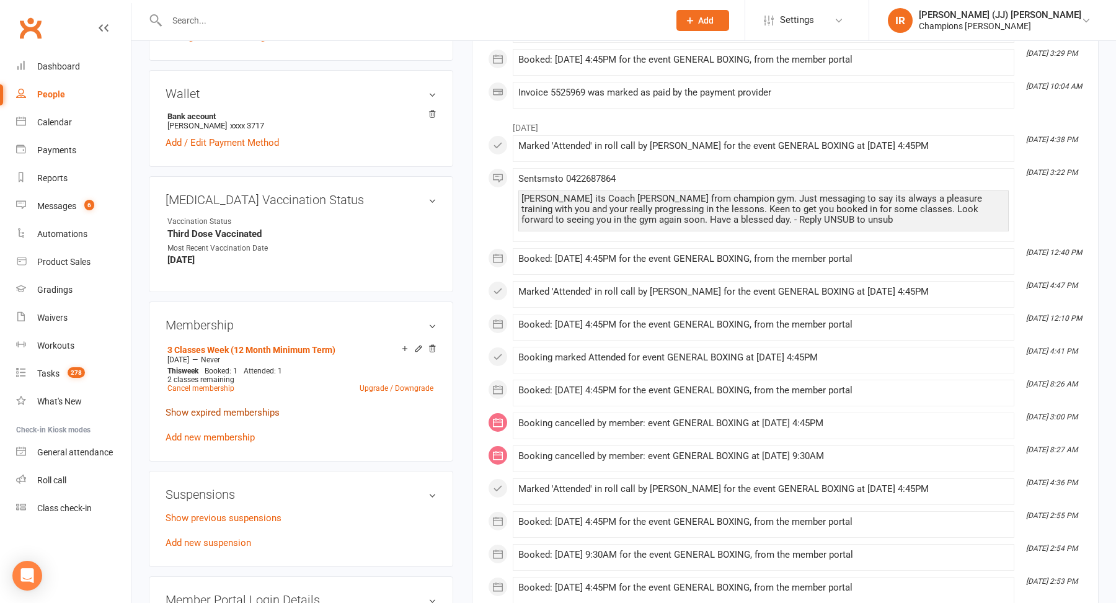
click at [252, 410] on link "Show expired memberships" at bounding box center [223, 412] width 114 height 11
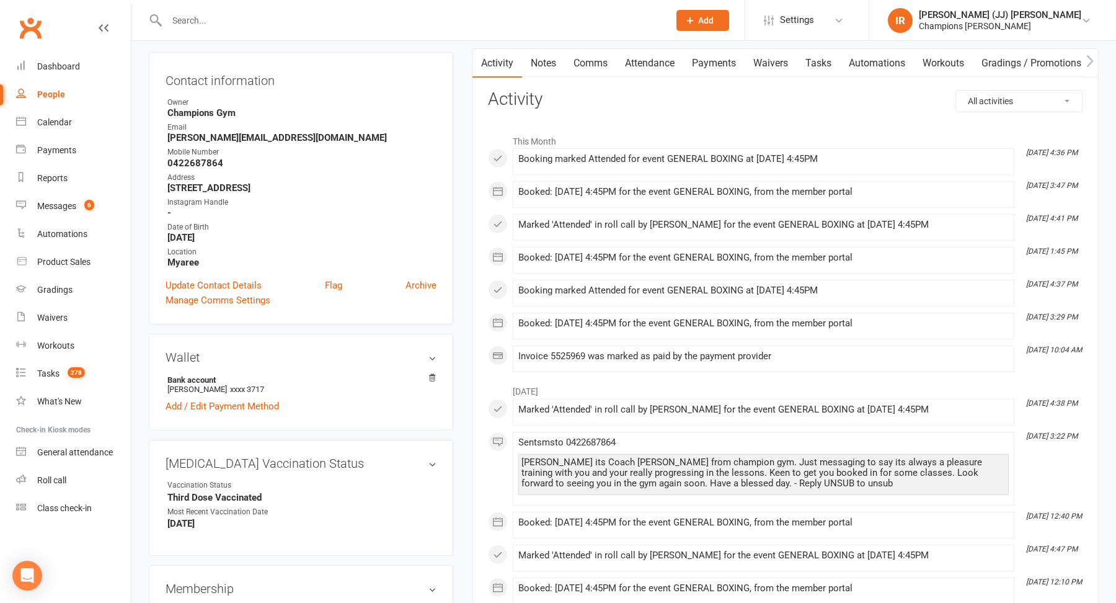
scroll to position [0, 0]
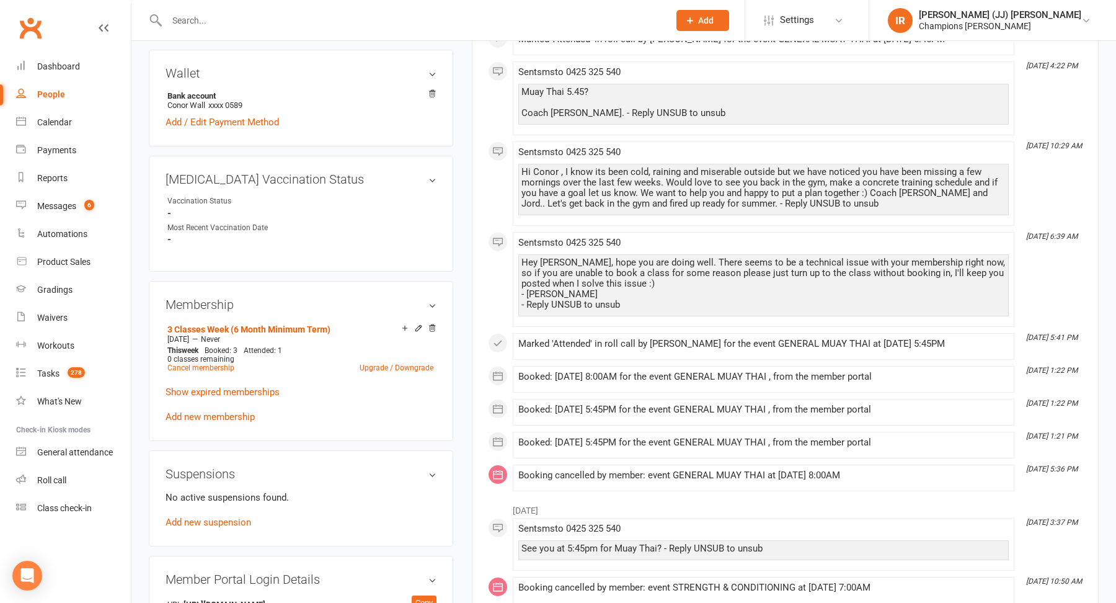
scroll to position [404, 0]
click at [255, 386] on link "Show expired memberships" at bounding box center [223, 391] width 114 height 11
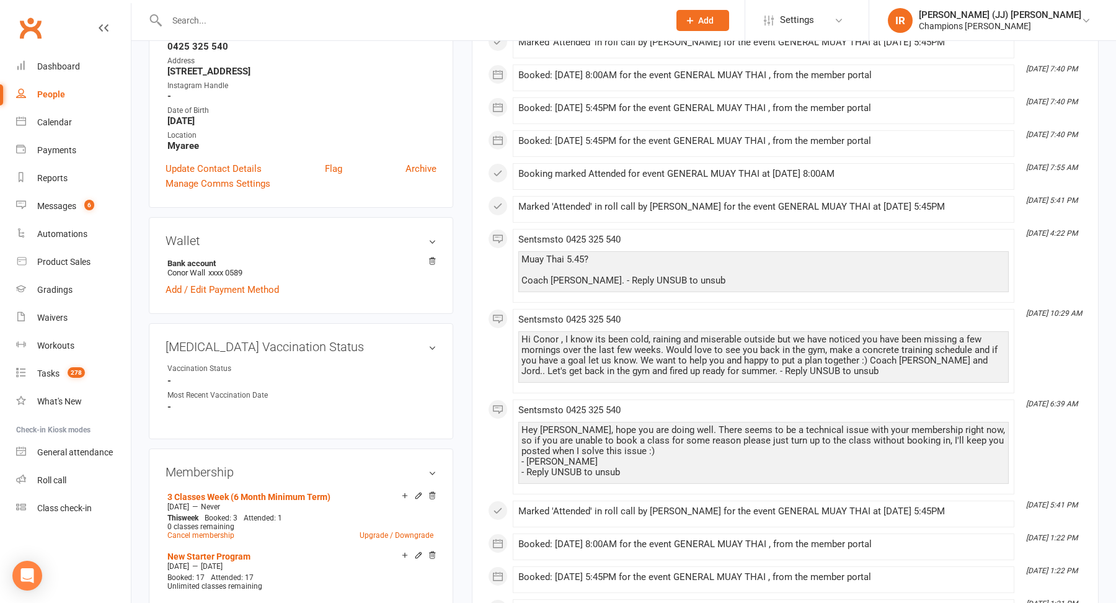
scroll to position [0, 0]
